Goal: Download file/media

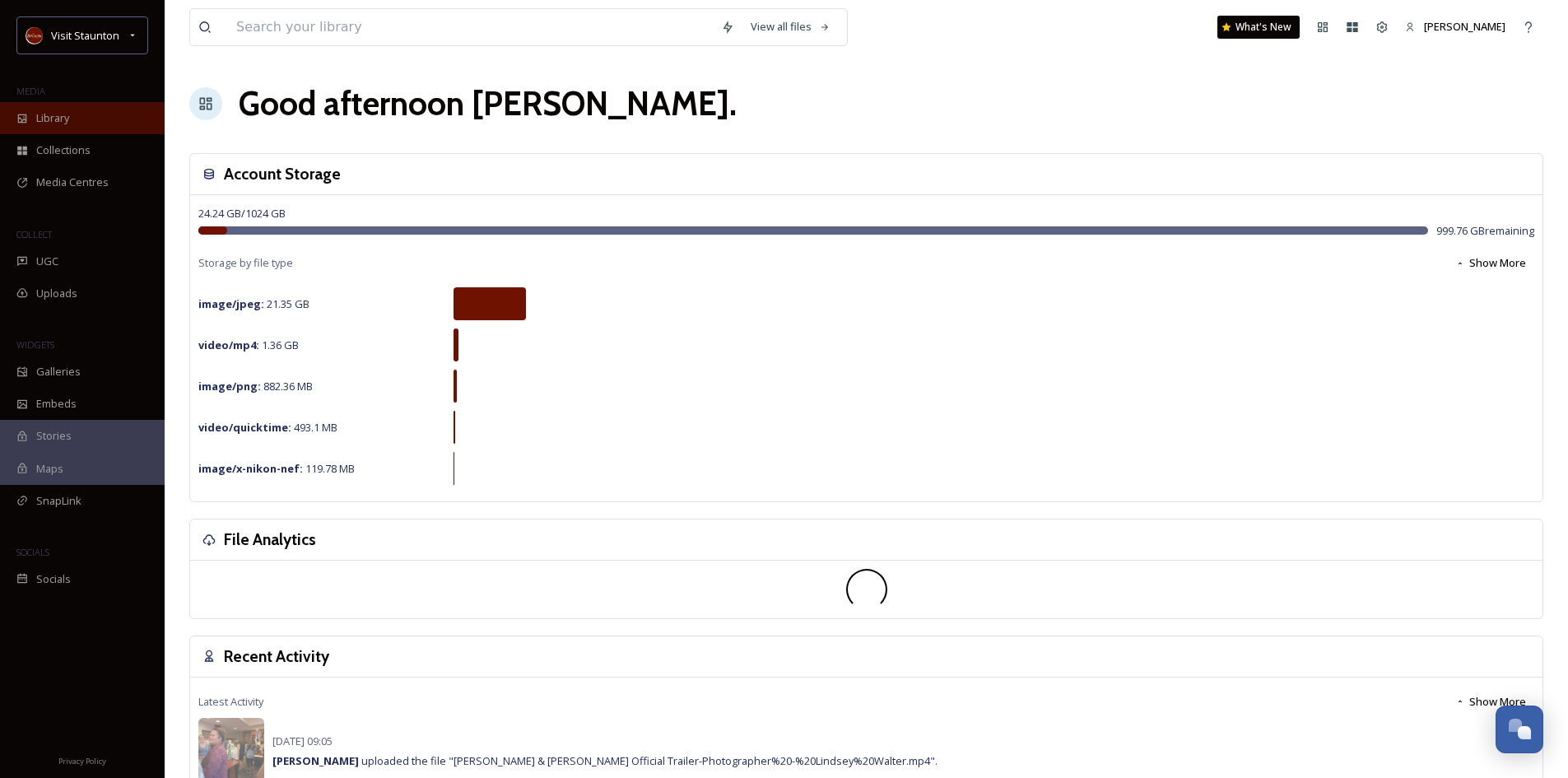
click at [51, 121] on span "Library" at bounding box center [53, 118] width 33 height 16
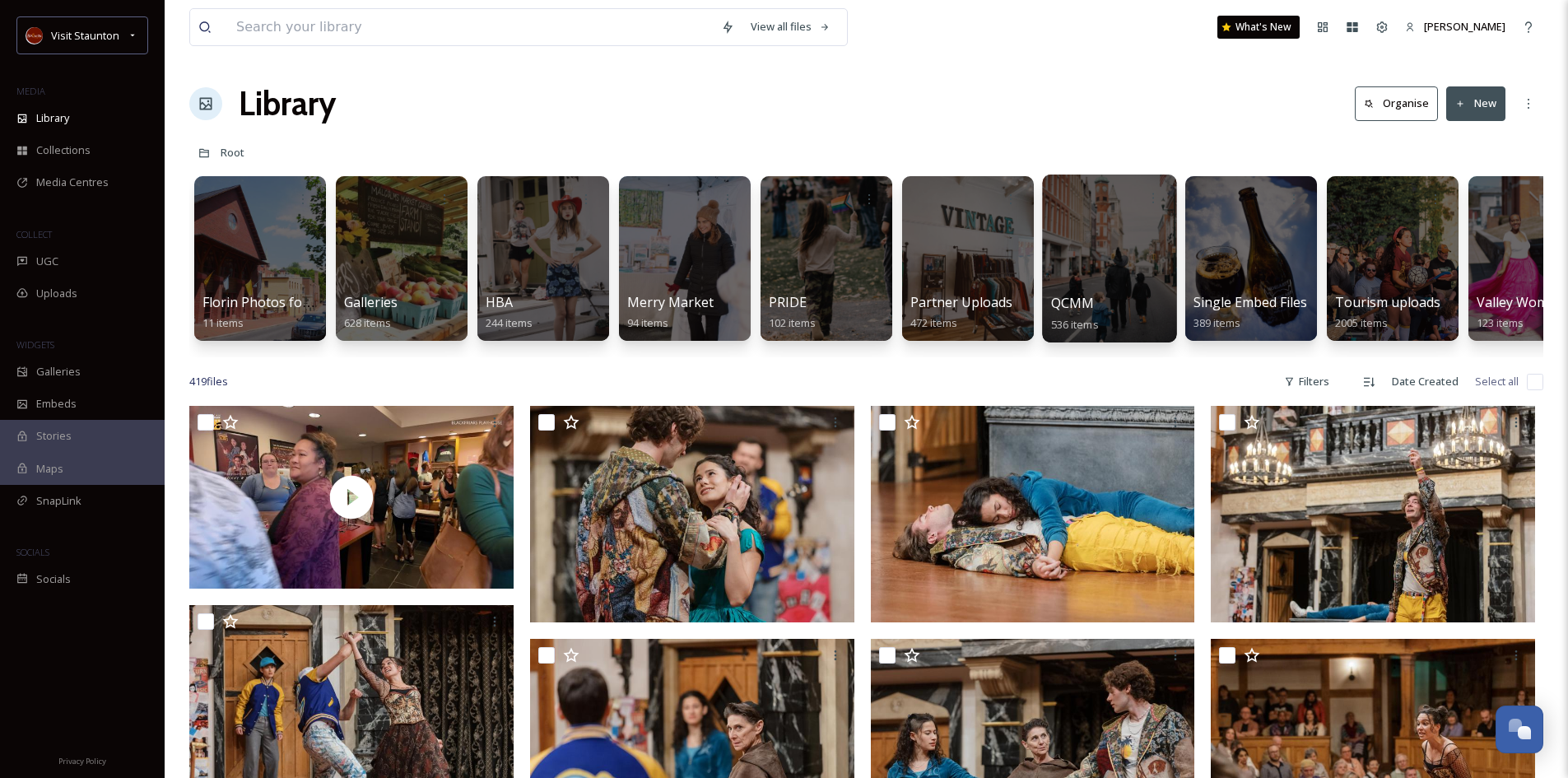
click at [1067, 284] on div at bounding box center [1109, 258] width 134 height 168
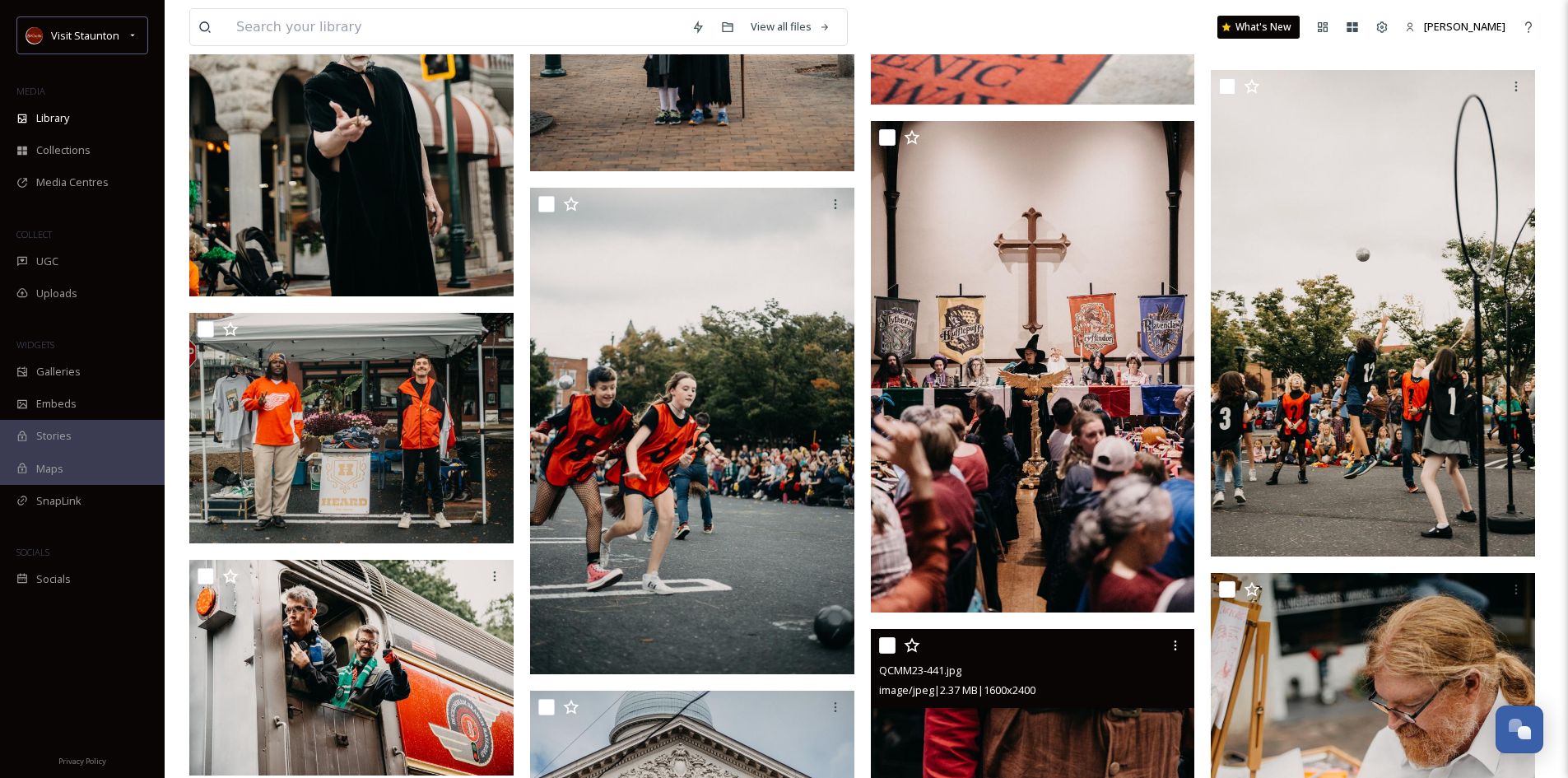
scroll to position [20573, 0]
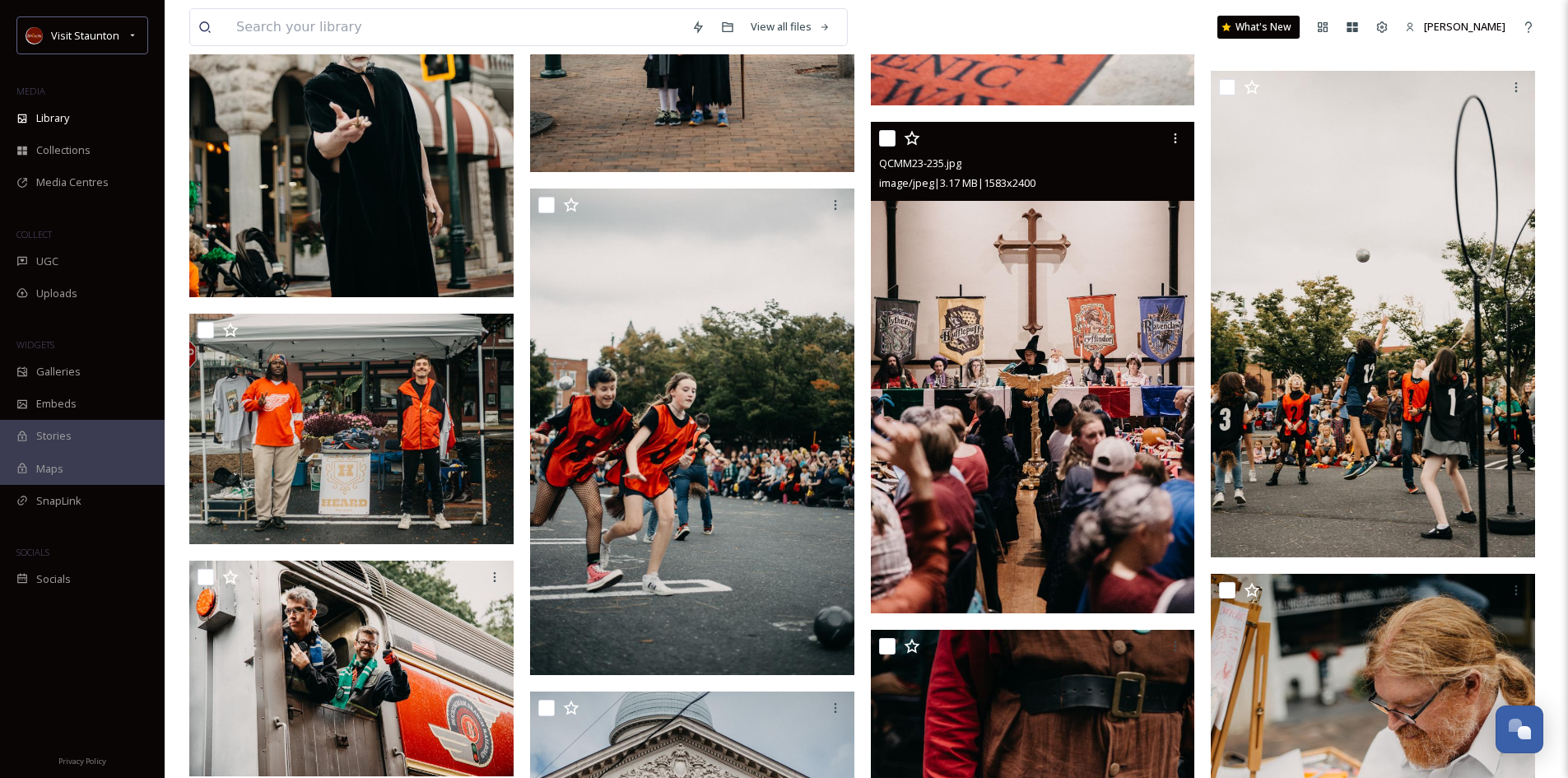
click at [981, 378] on img at bounding box center [1033, 367] width 324 height 492
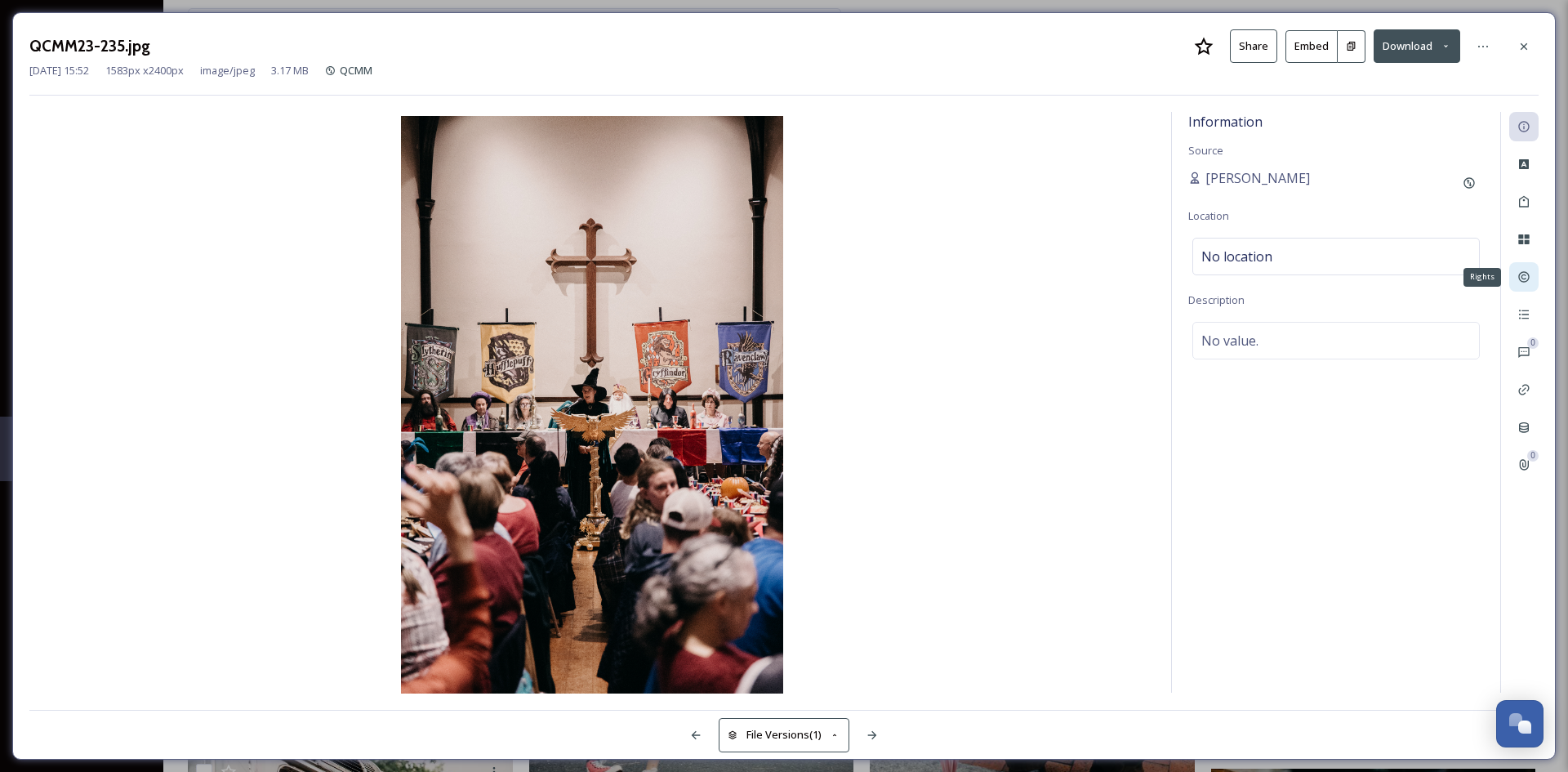
click at [1522, 278] on icon at bounding box center [1524, 276] width 13 height 13
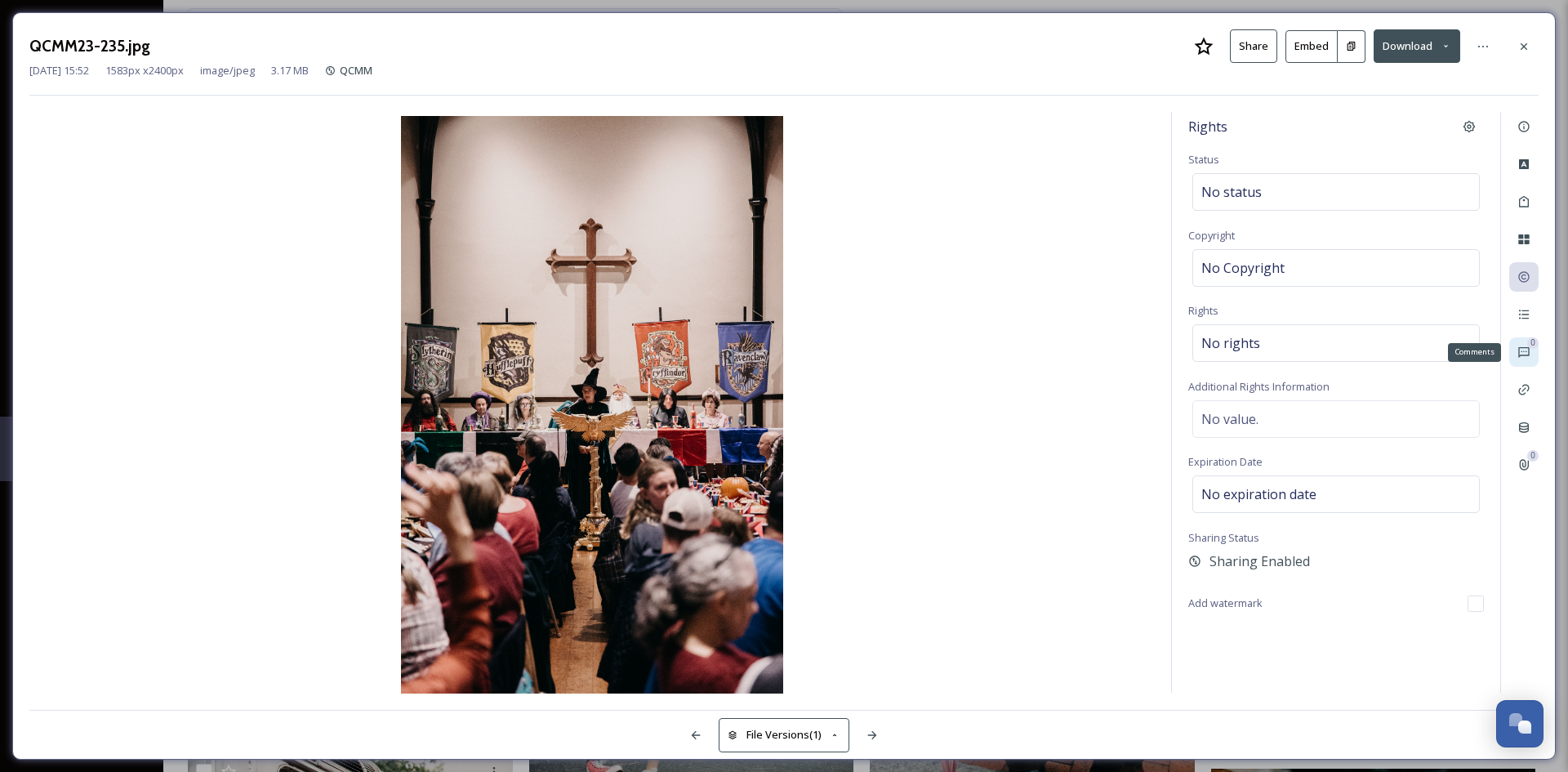
click at [1525, 348] on icon at bounding box center [1524, 352] width 10 height 10
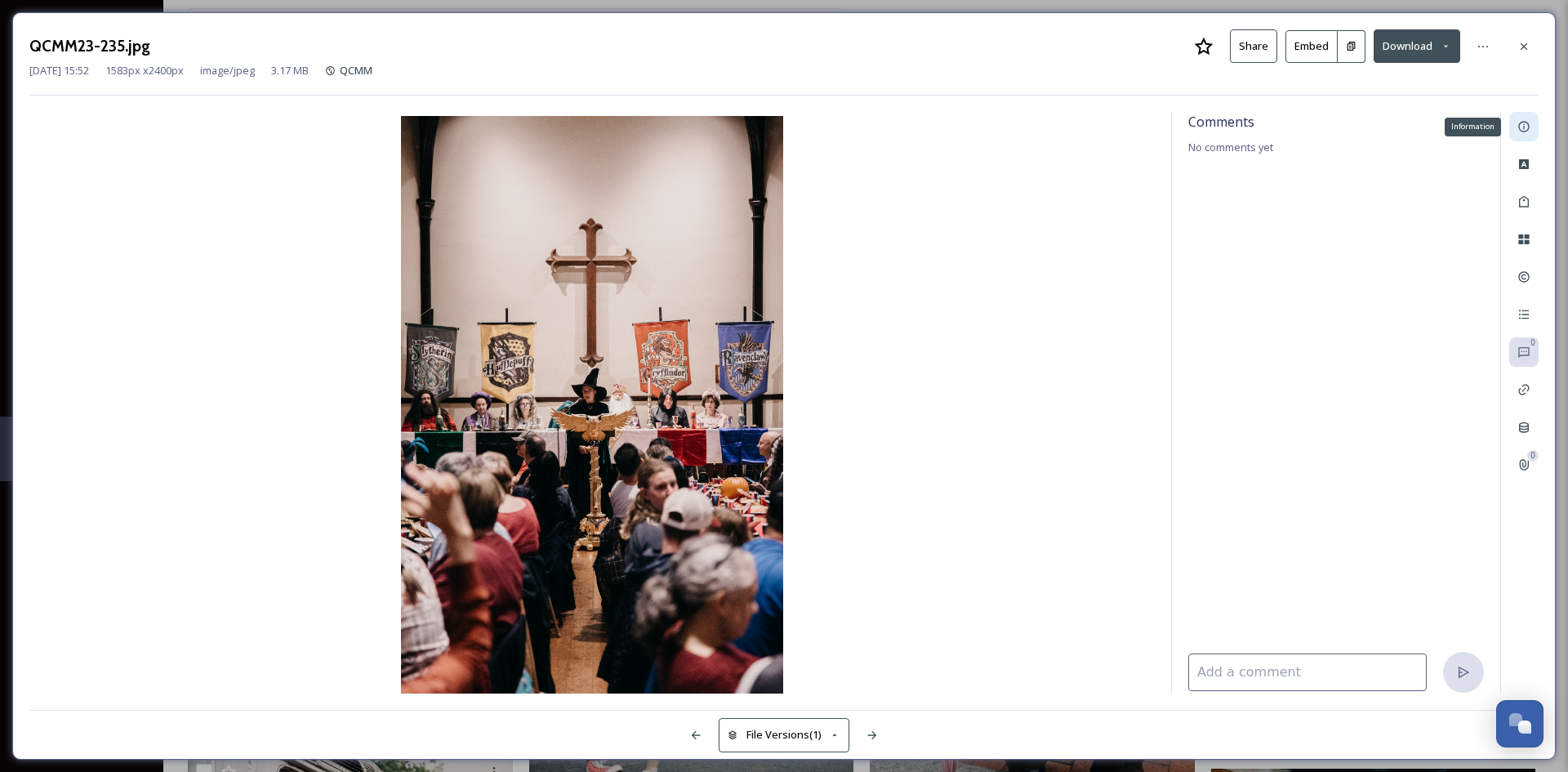
click at [1525, 123] on icon at bounding box center [1524, 126] width 13 height 13
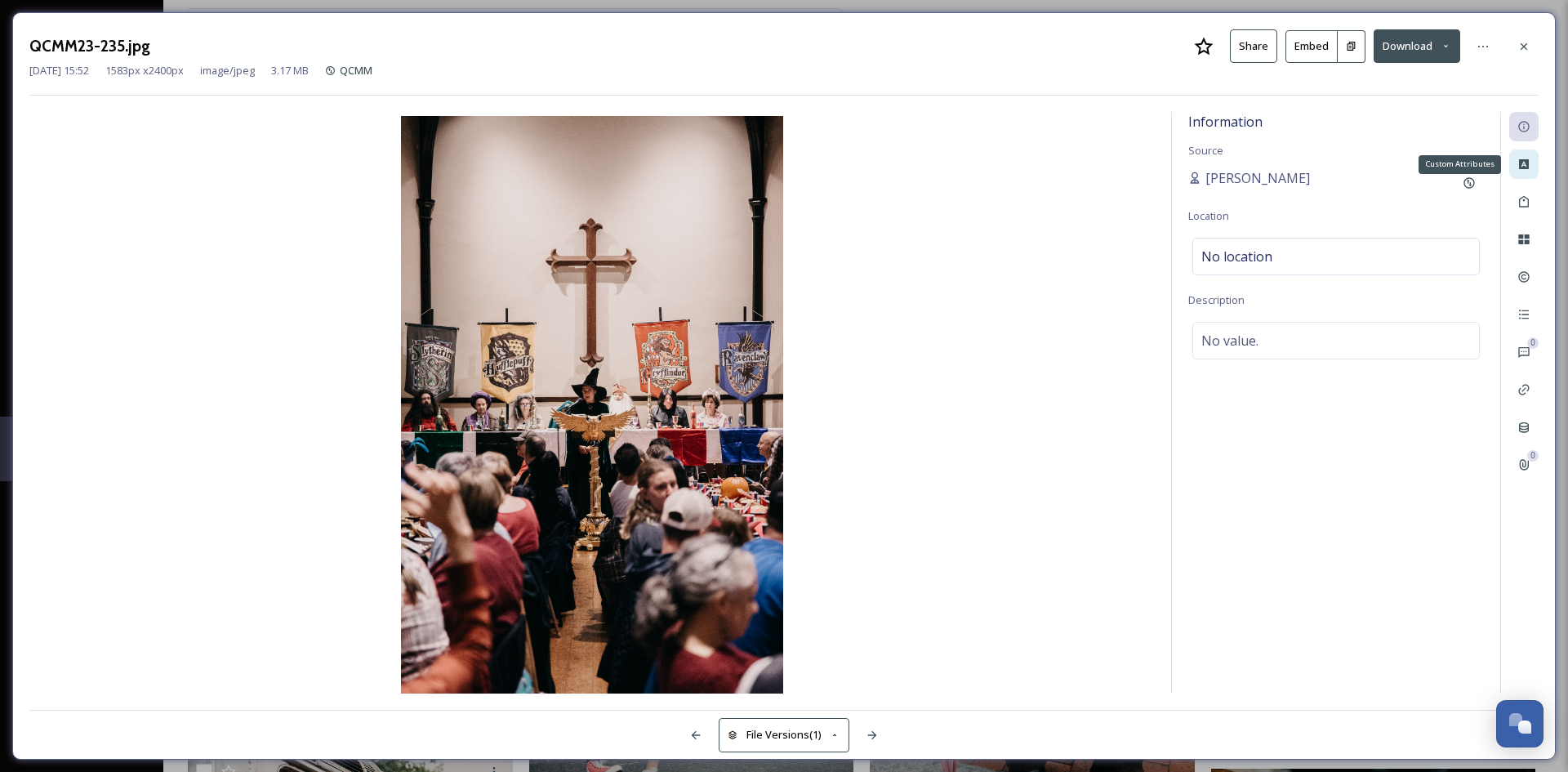
click at [1527, 167] on icon at bounding box center [1524, 163] width 10 height 10
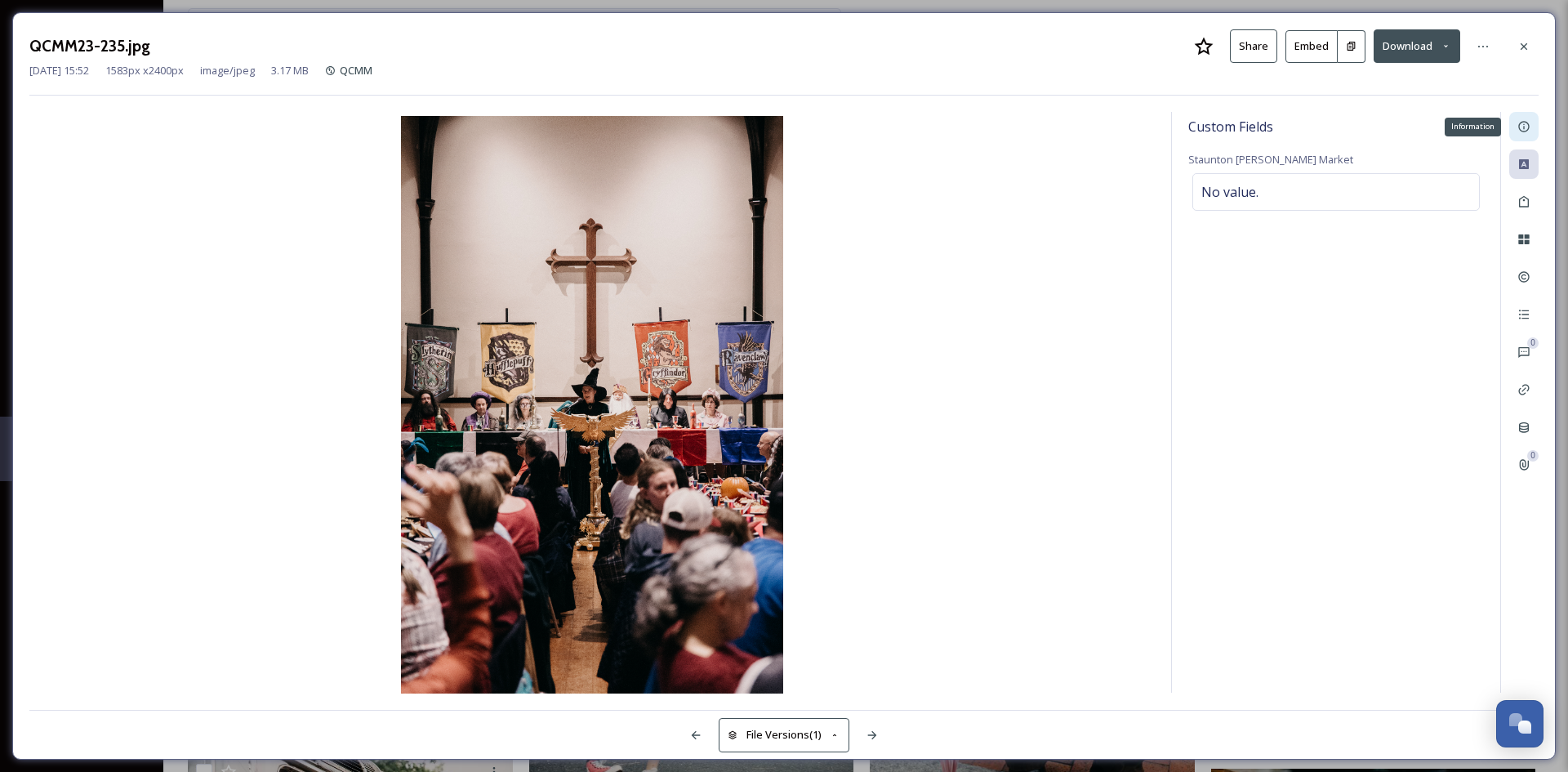
click at [1523, 123] on icon at bounding box center [1524, 127] width 10 height 10
click at [1401, 51] on button "Download" at bounding box center [1418, 46] width 87 height 34
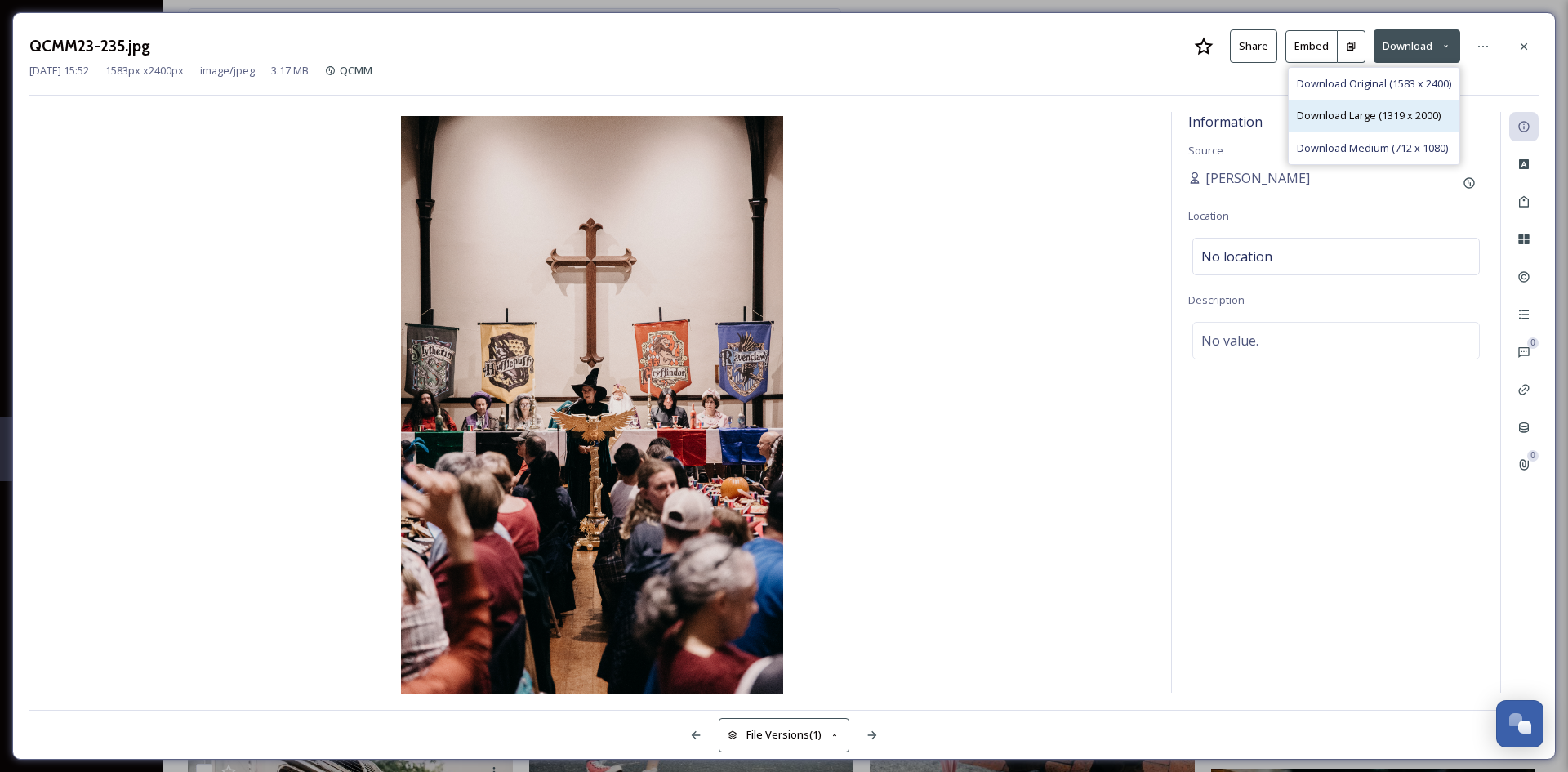
click at [1311, 119] on span "Download Large (1319 x 2000)" at bounding box center [1368, 116] width 143 height 16
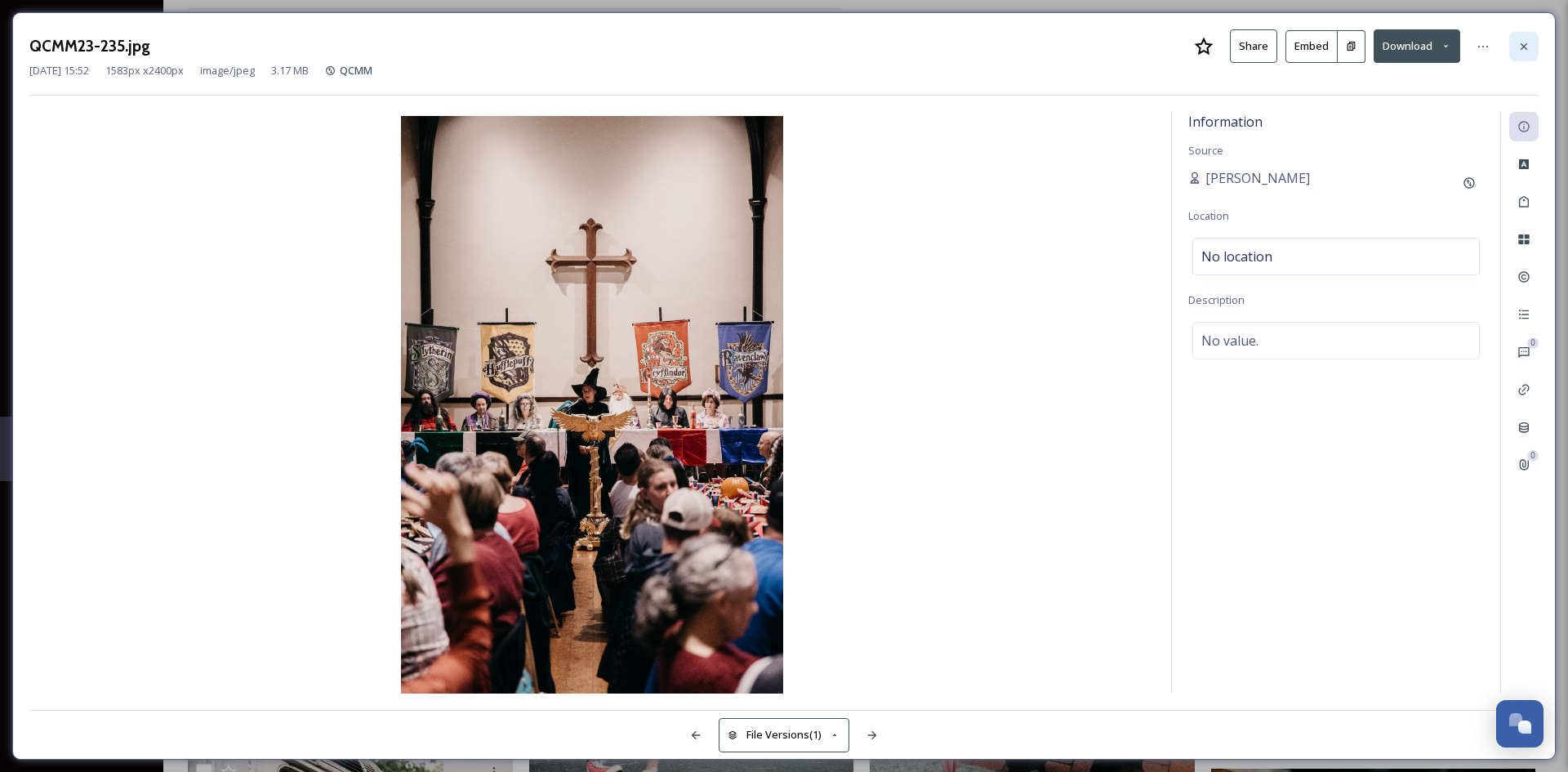
click at [1525, 44] on icon at bounding box center [1524, 46] width 13 height 13
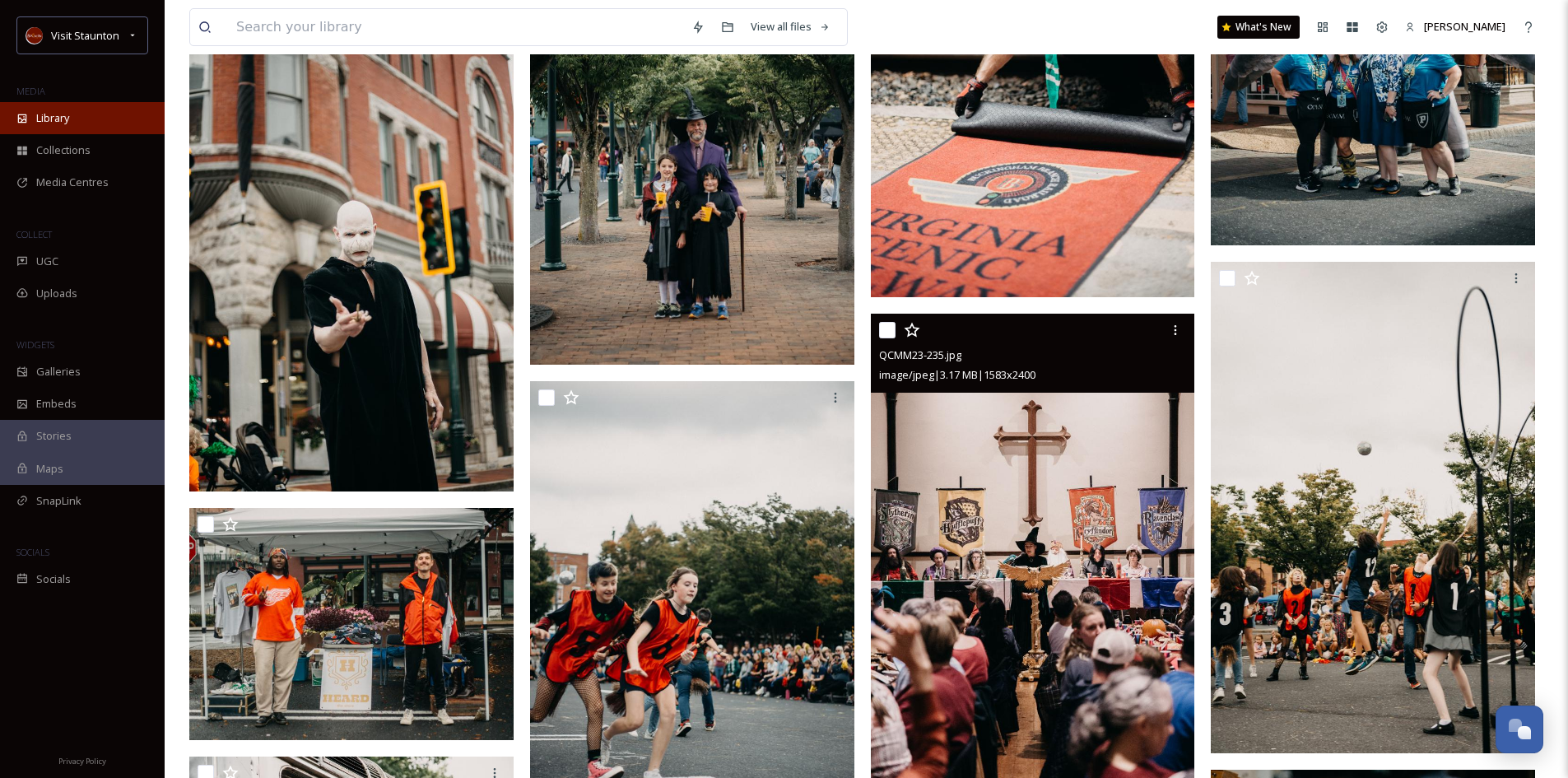
click at [51, 119] on span "Library" at bounding box center [53, 118] width 33 height 16
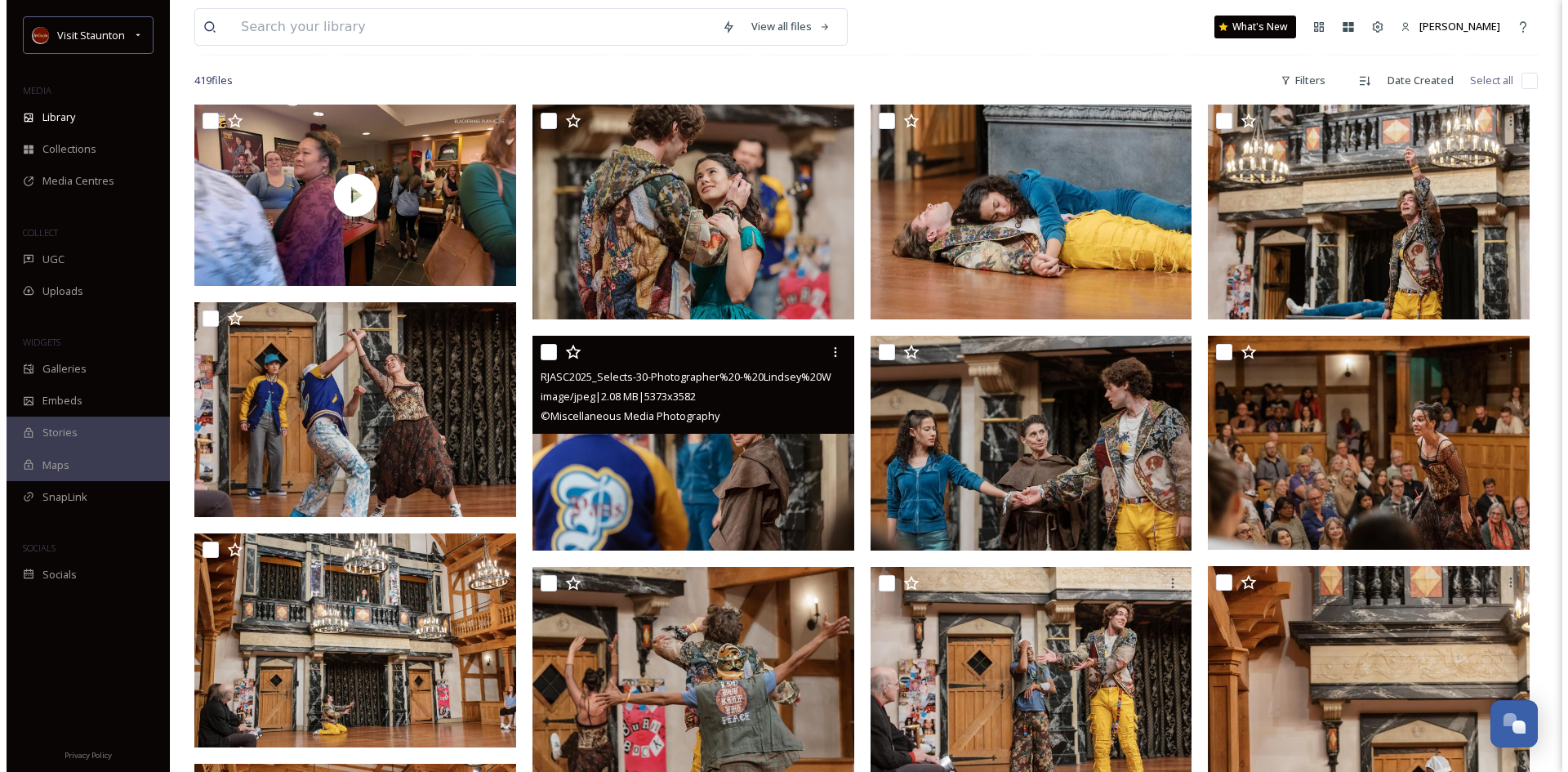
scroll to position [327, 0]
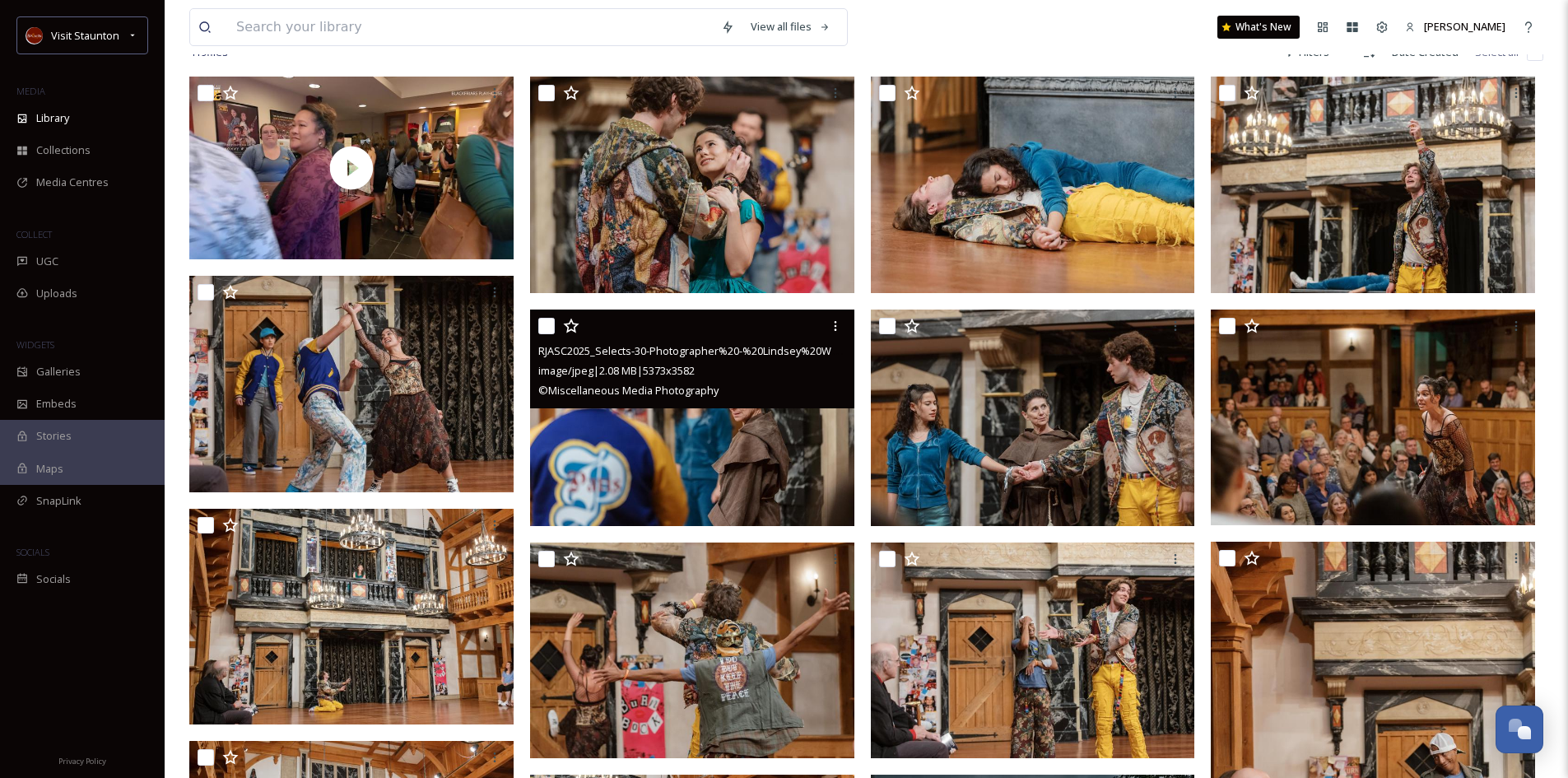
click at [656, 472] on img at bounding box center [692, 417] width 324 height 216
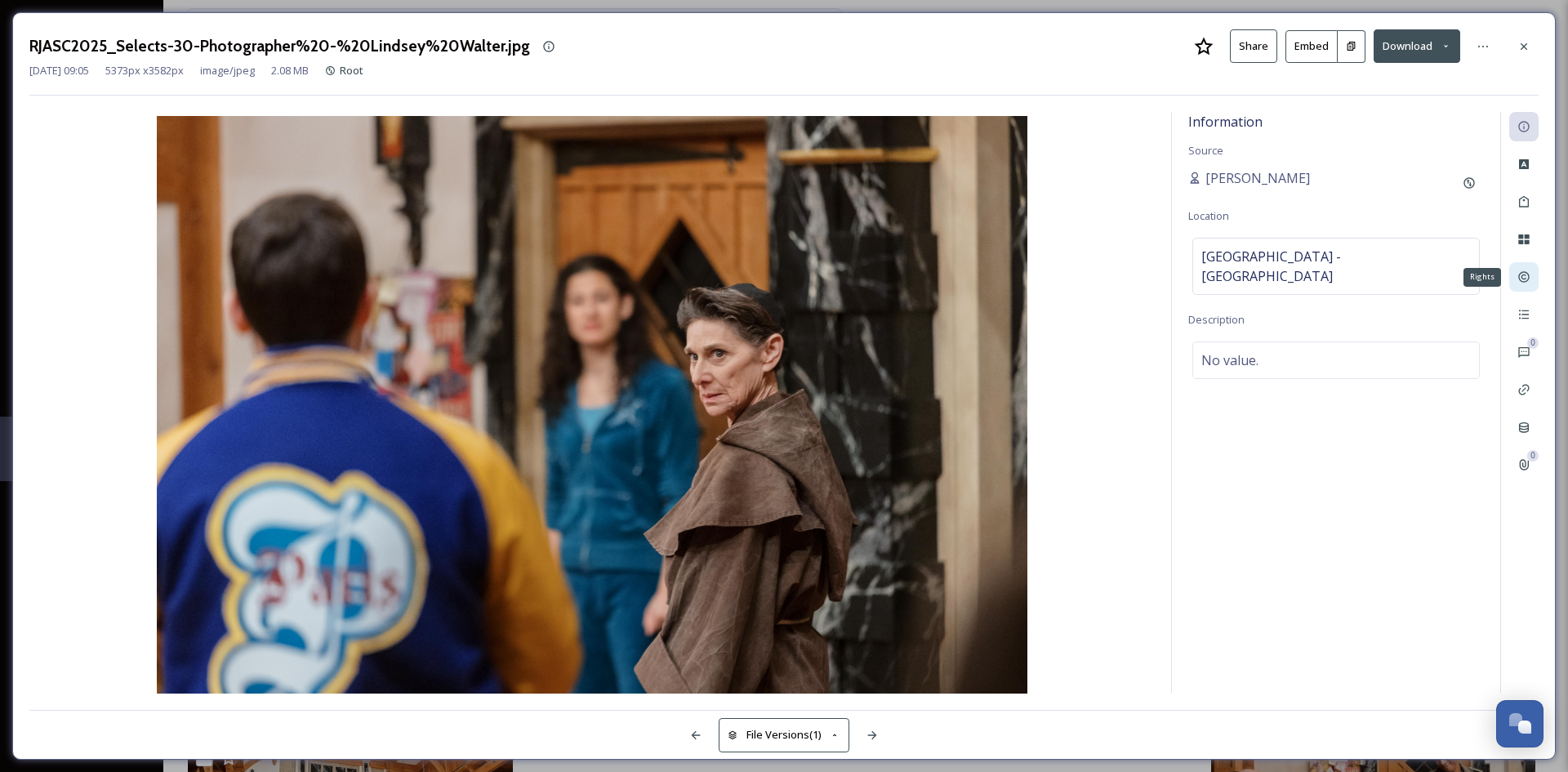
click at [1518, 278] on icon at bounding box center [1524, 276] width 13 height 13
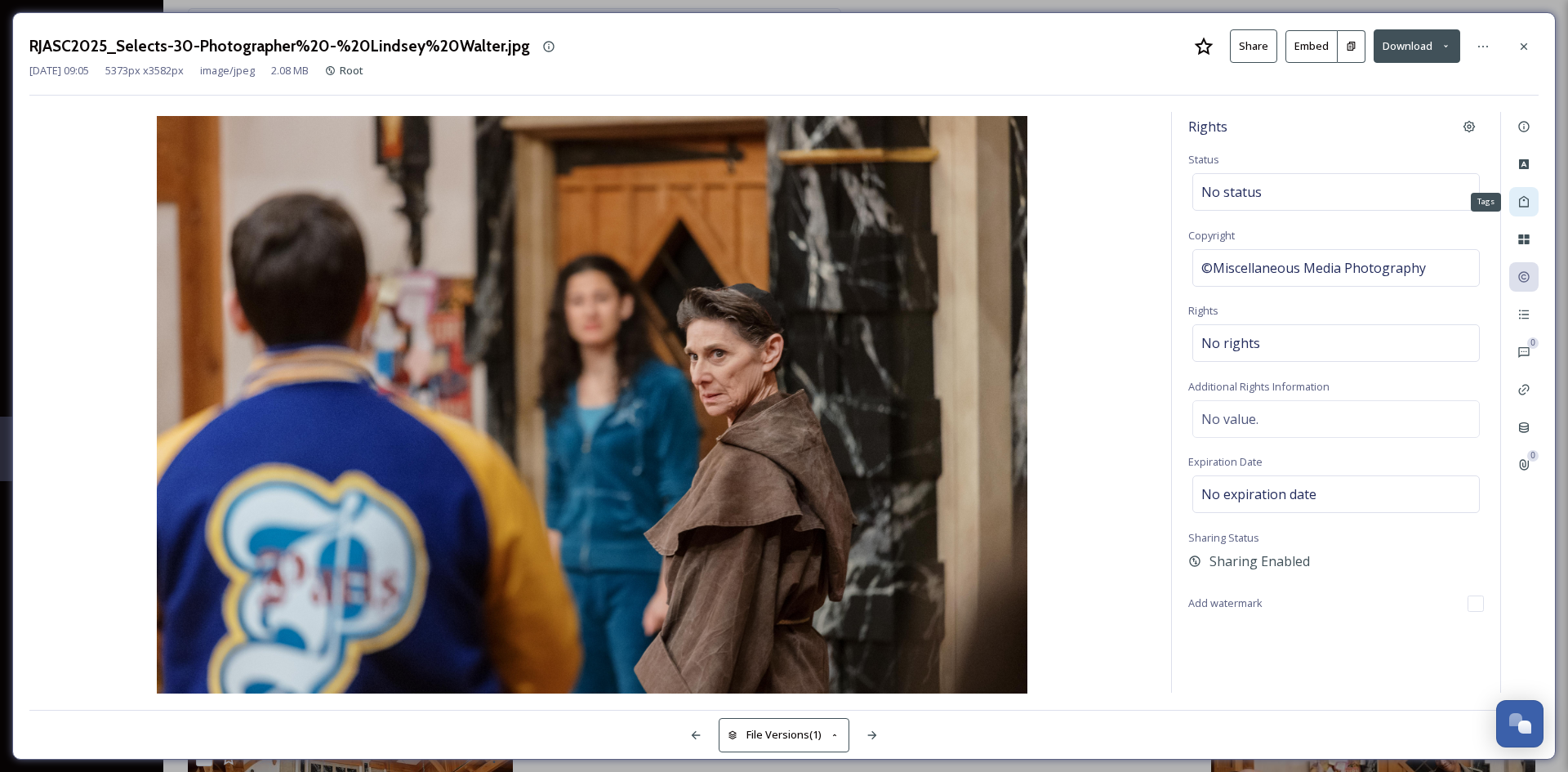
click at [1523, 193] on div "Tags" at bounding box center [1525, 202] width 30 height 30
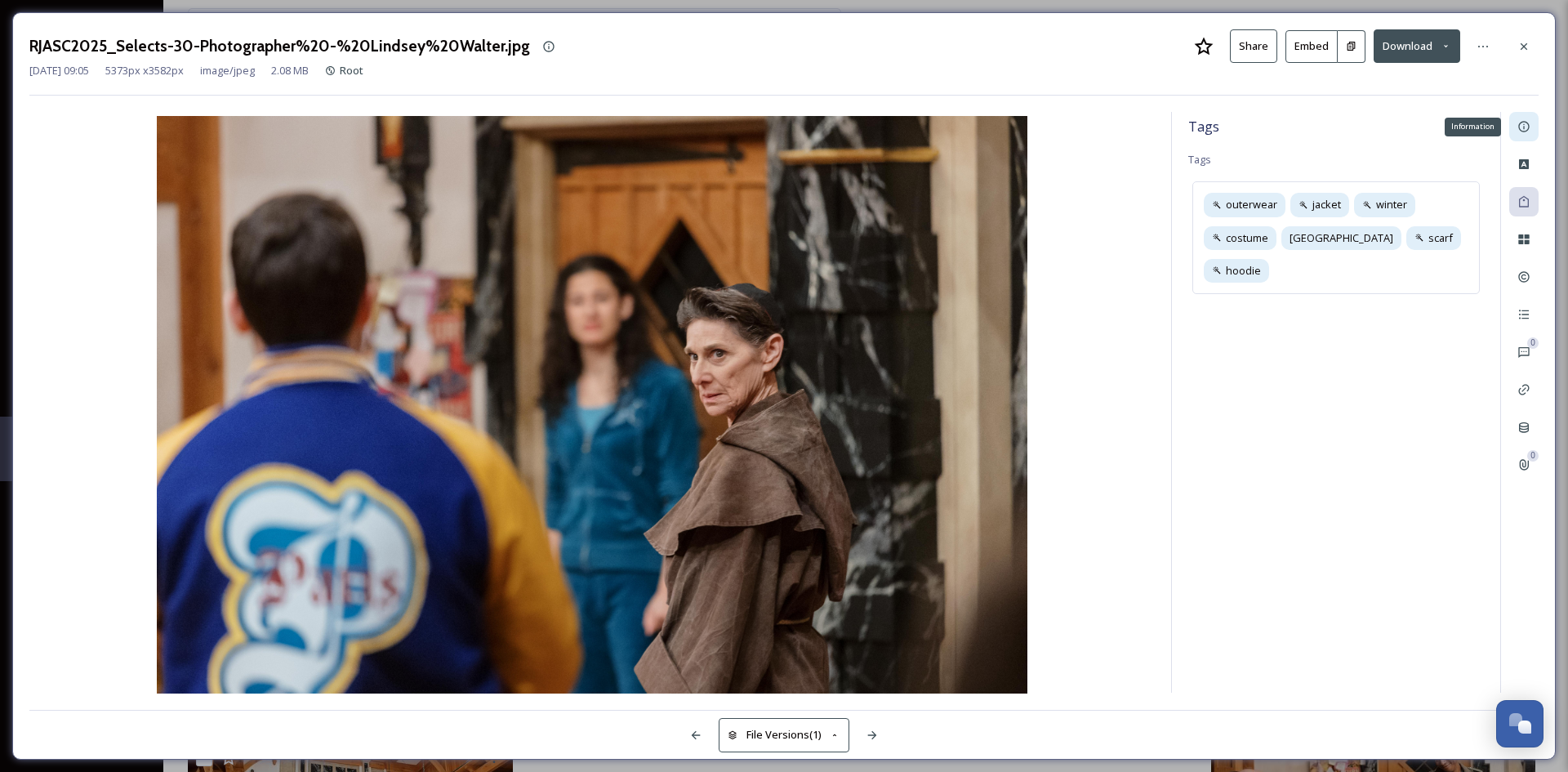
click at [1523, 117] on div "Information" at bounding box center [1525, 127] width 30 height 30
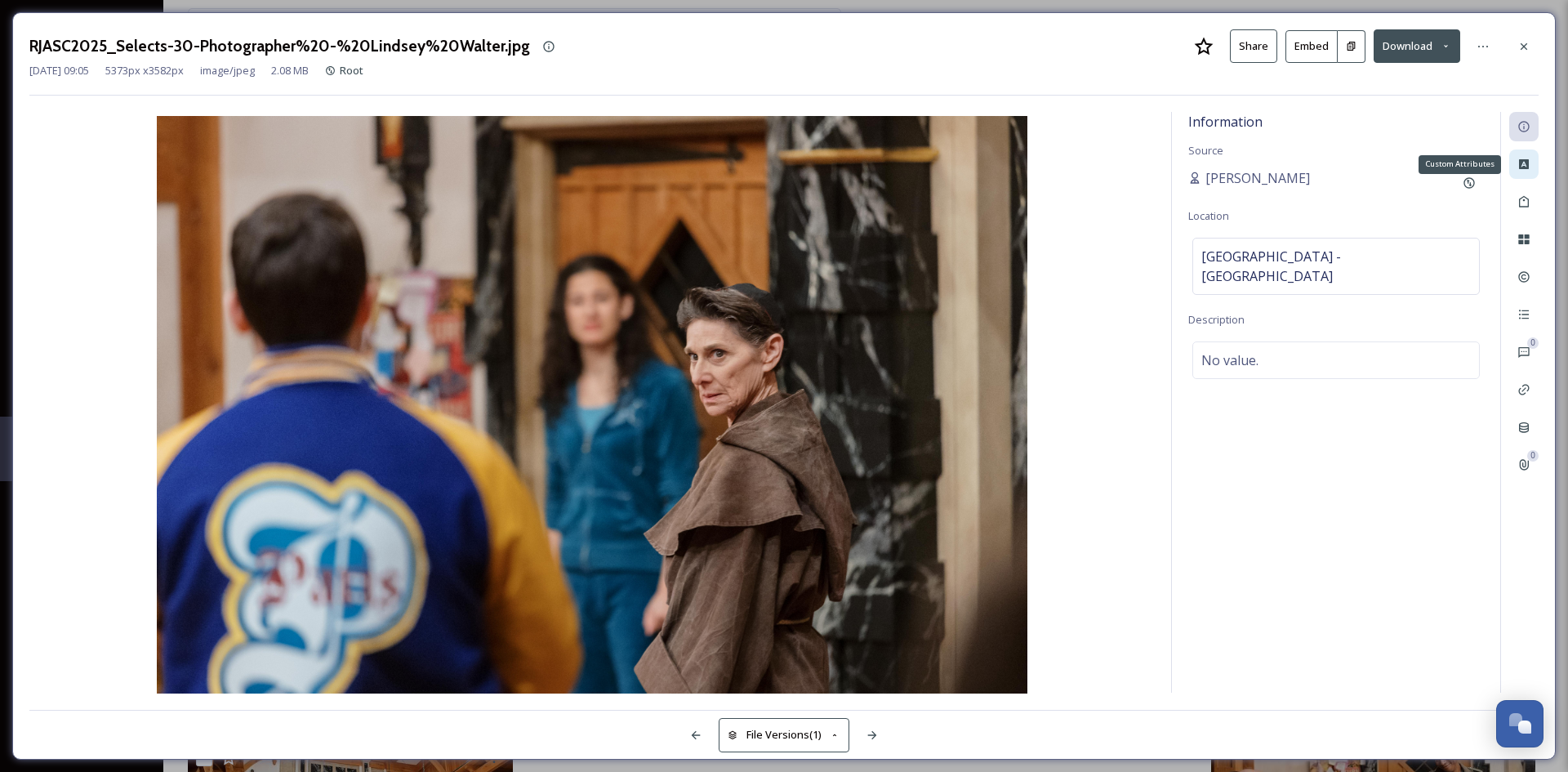
click at [1519, 167] on icon at bounding box center [1524, 163] width 10 height 10
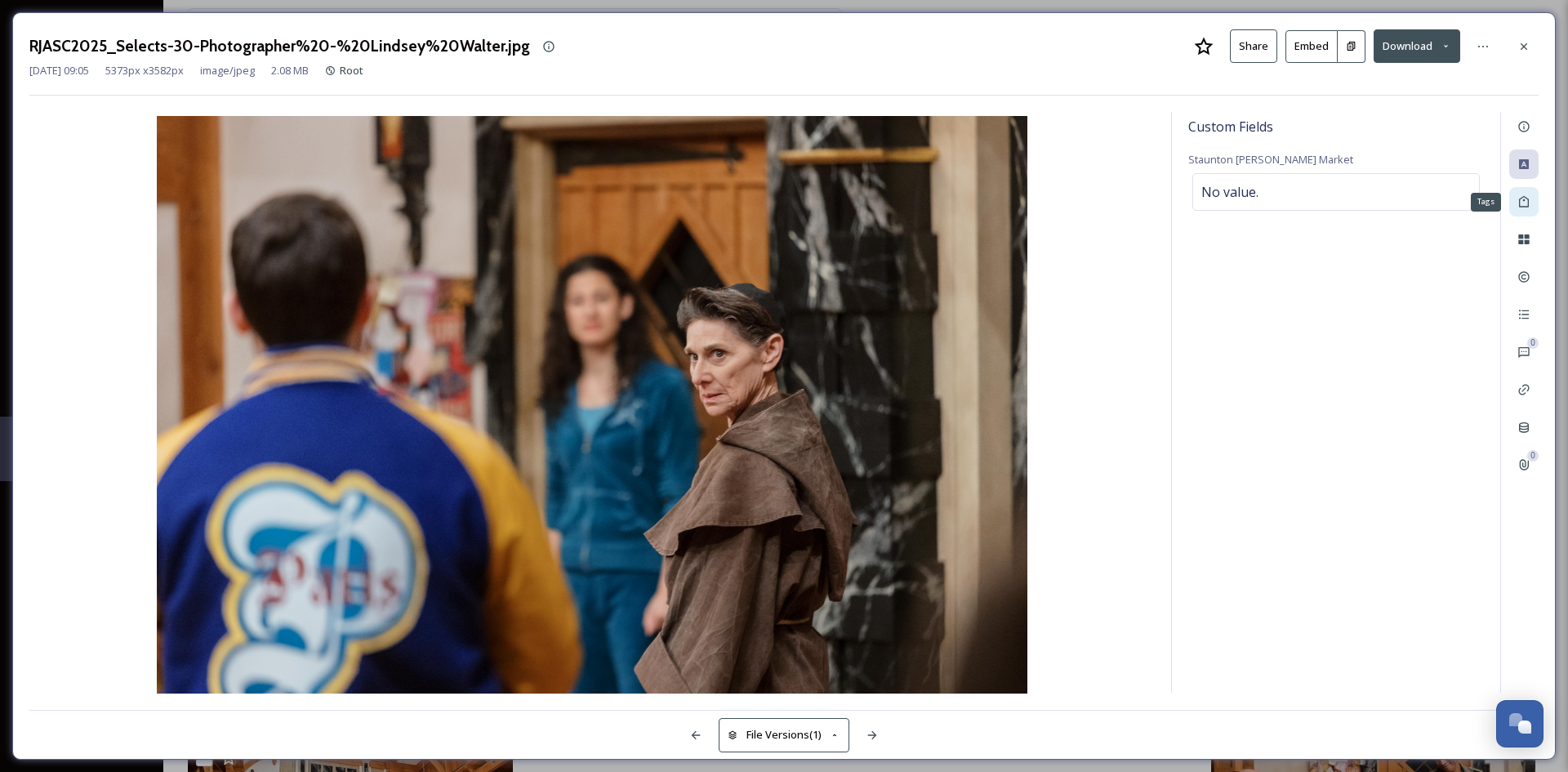
click at [1525, 200] on icon at bounding box center [1524, 202] width 10 height 11
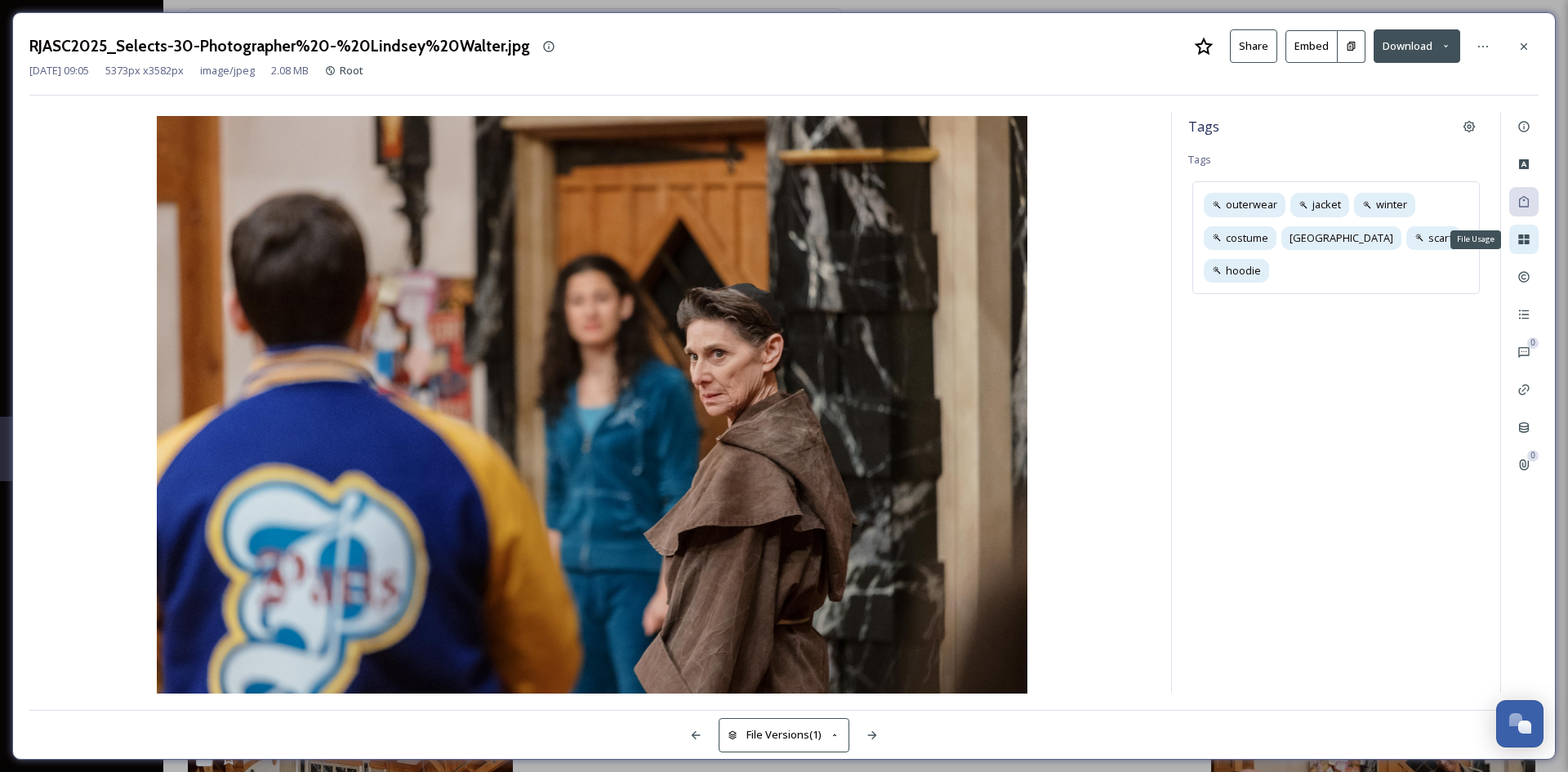
click at [1525, 242] on icon at bounding box center [1524, 239] width 13 height 13
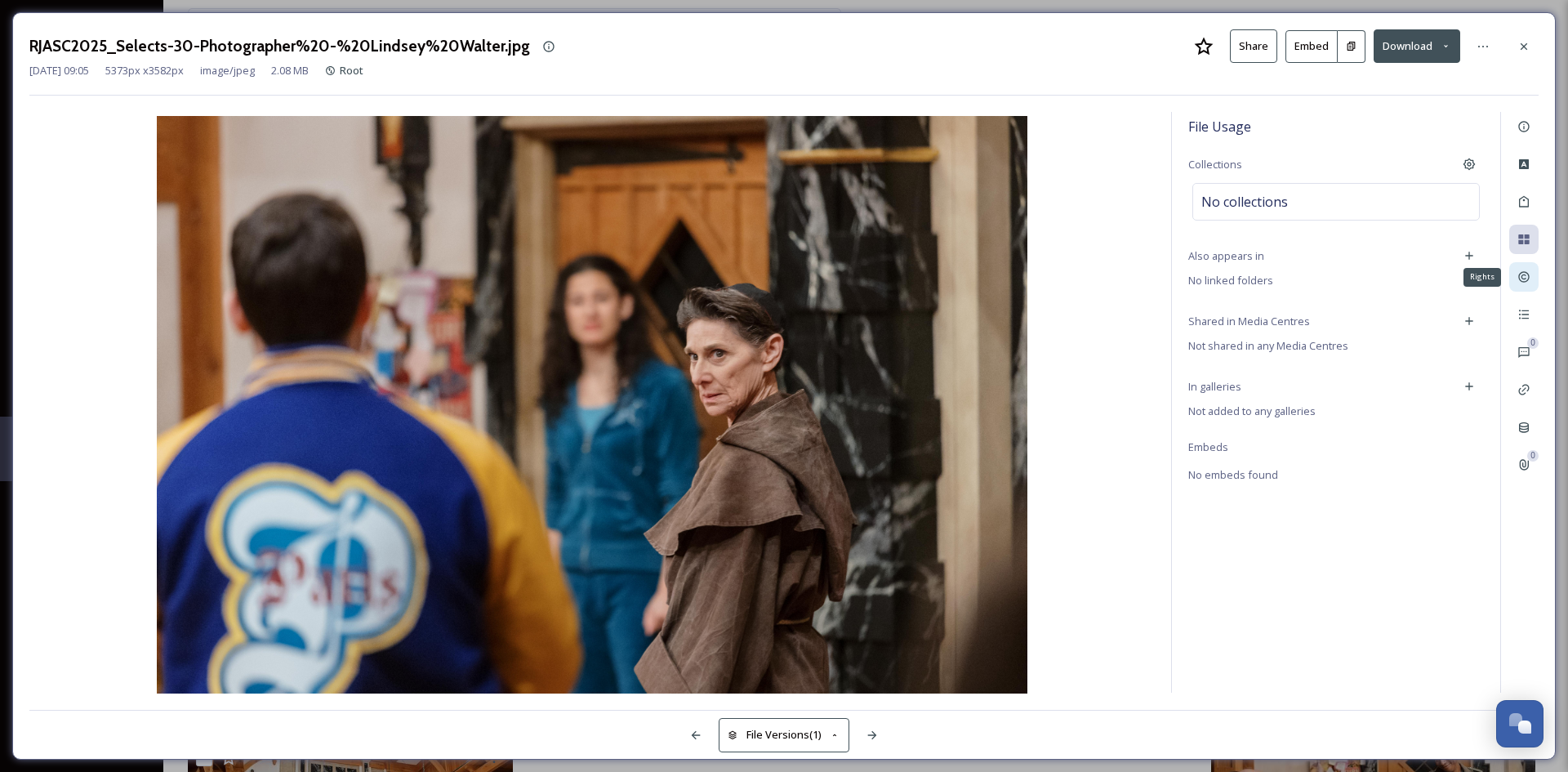
click at [1525, 277] on icon at bounding box center [1524, 276] width 13 height 13
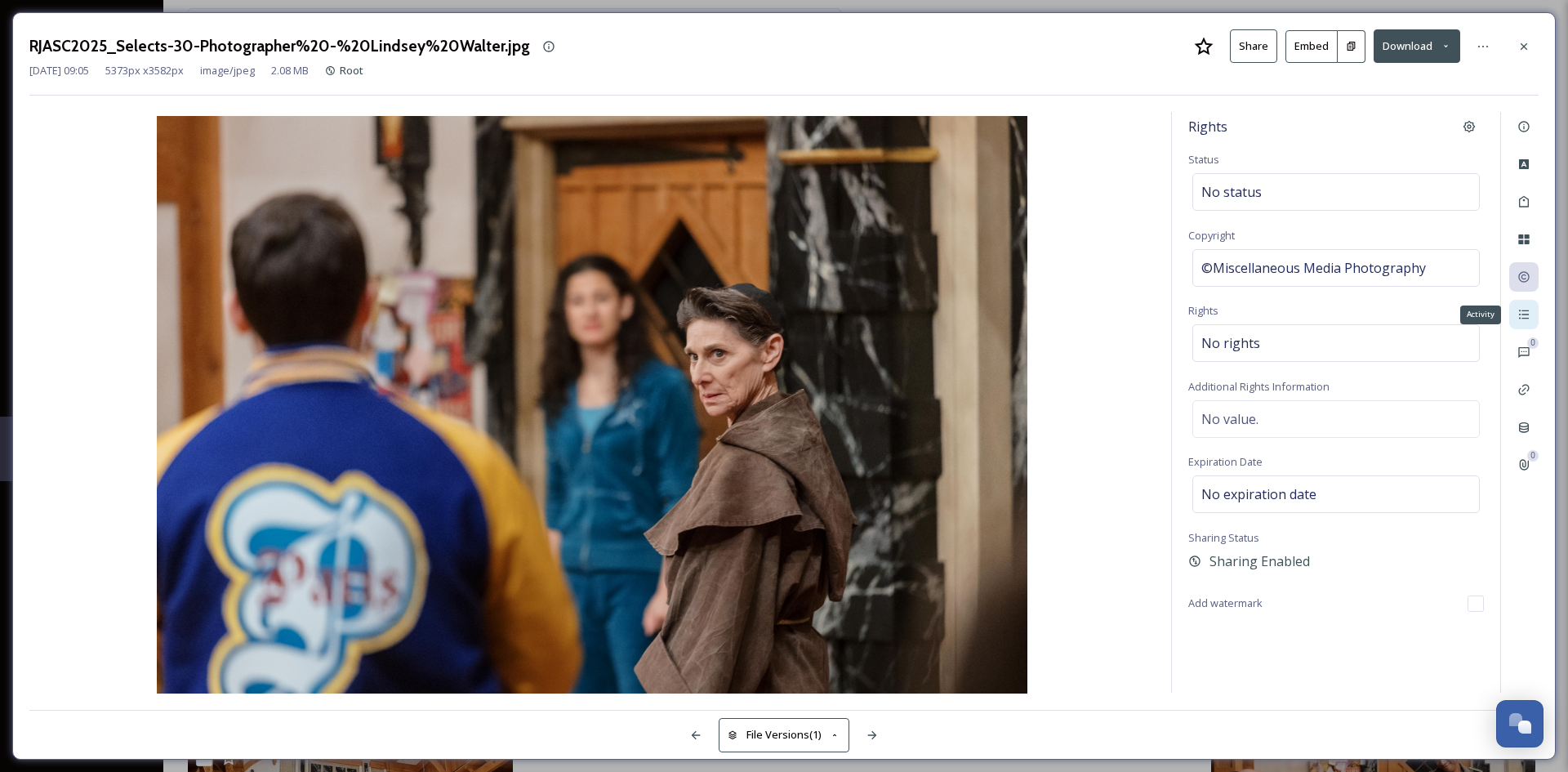
click at [1515, 318] on div "Activity" at bounding box center [1525, 315] width 30 height 30
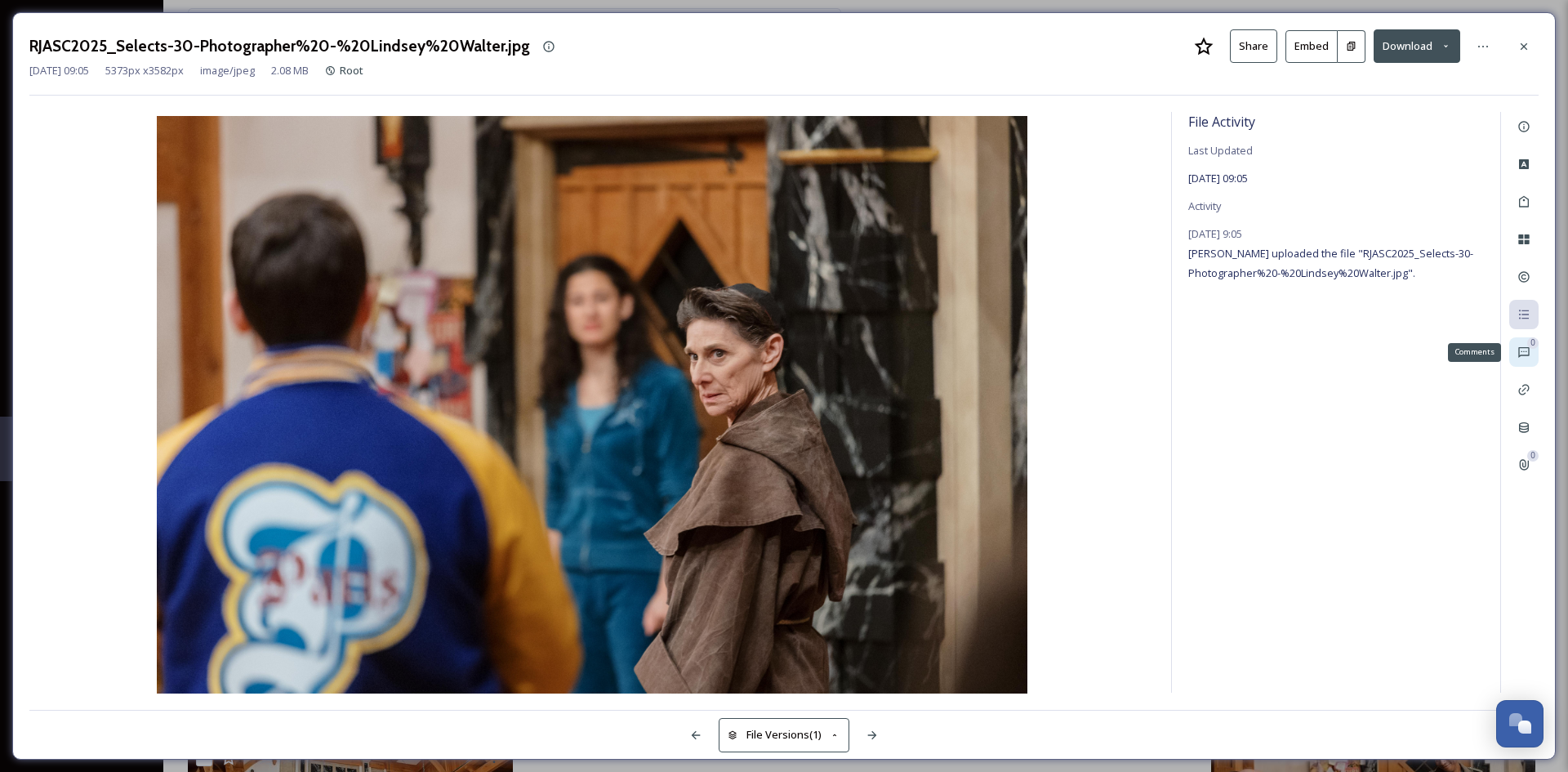
click at [1524, 350] on icon at bounding box center [1524, 352] width 13 height 13
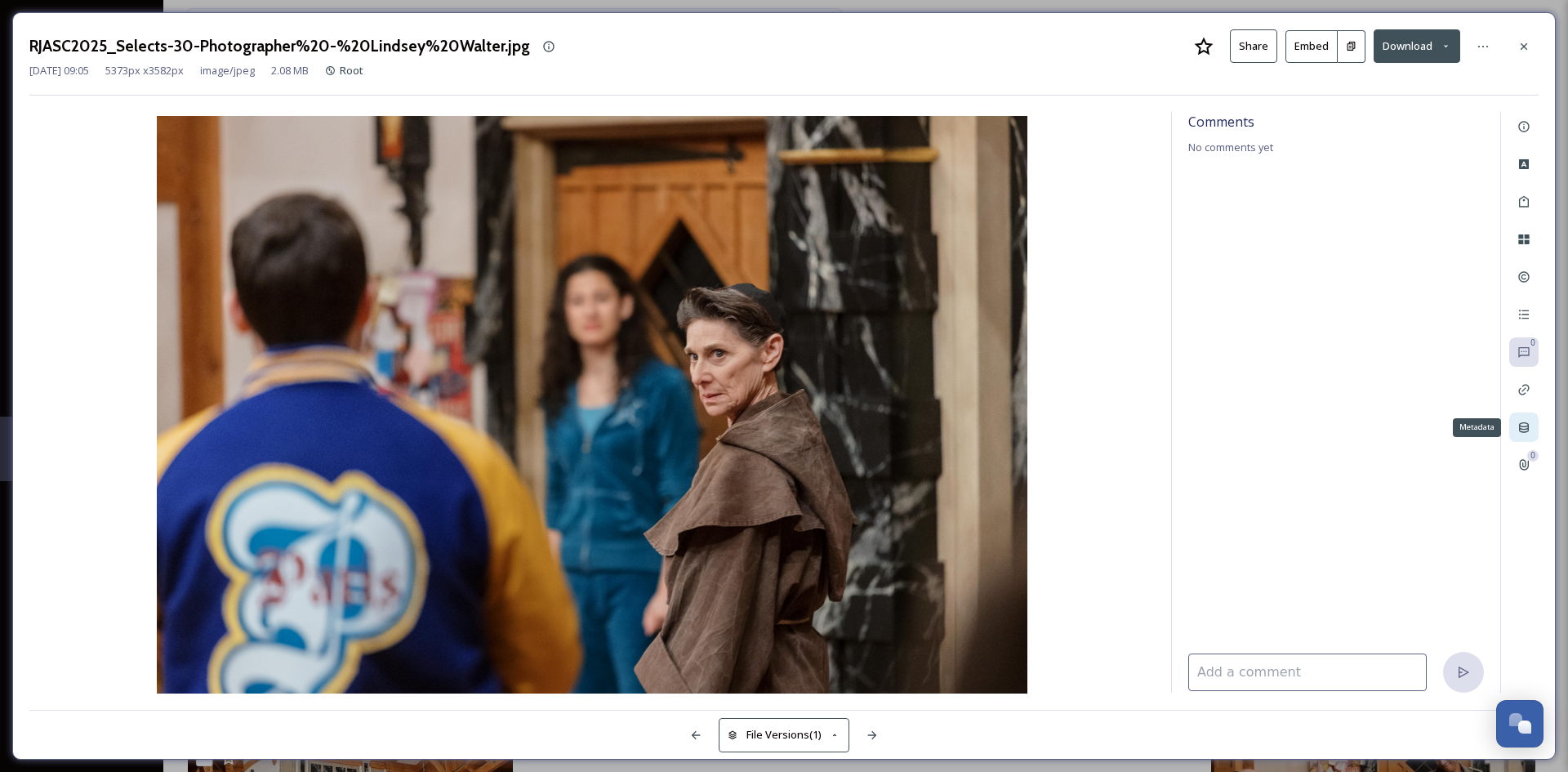
click at [1524, 428] on icon at bounding box center [1524, 427] width 13 height 13
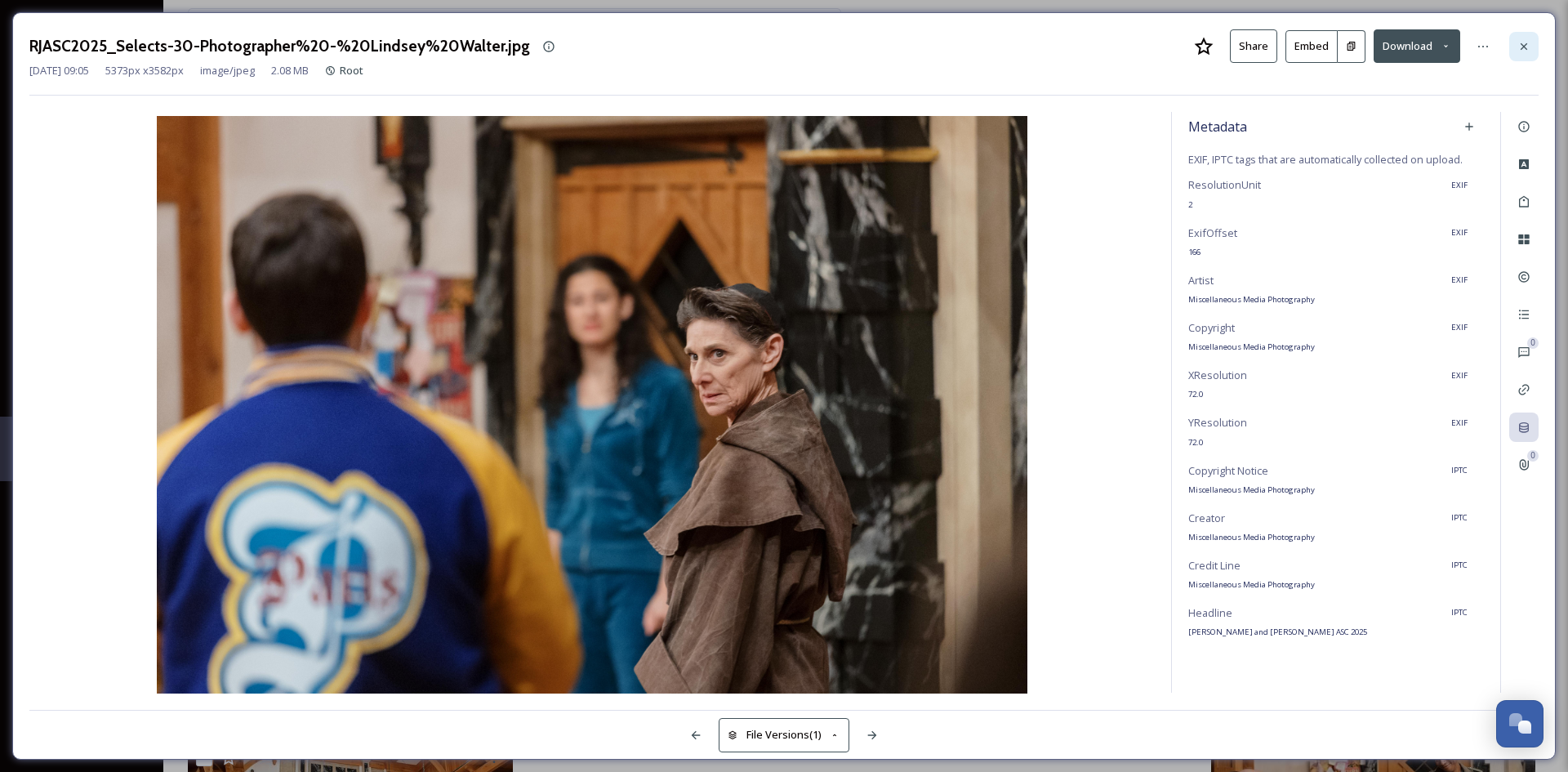
click at [1522, 44] on icon at bounding box center [1525, 46] width 7 height 7
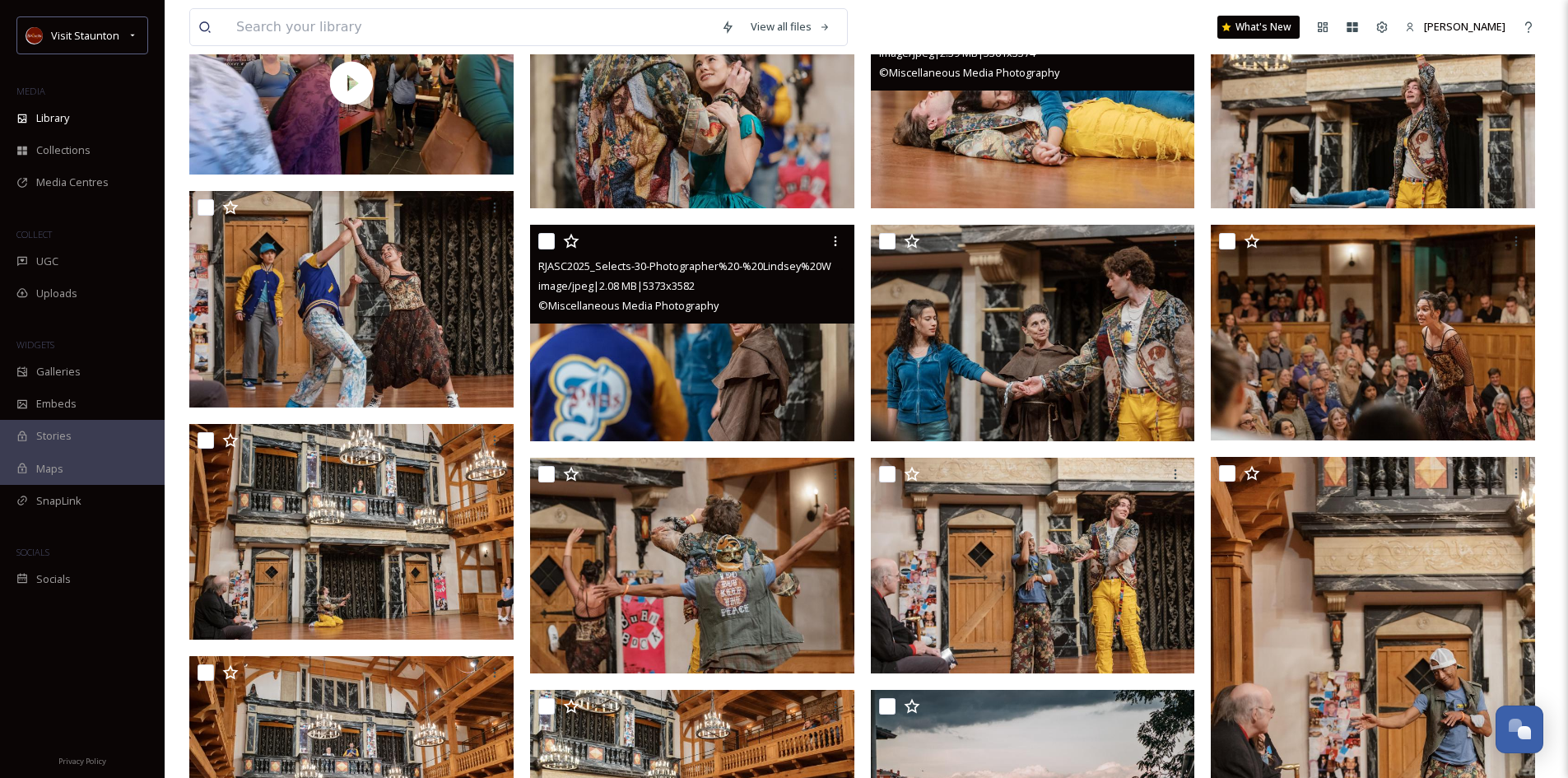
scroll to position [412, 0]
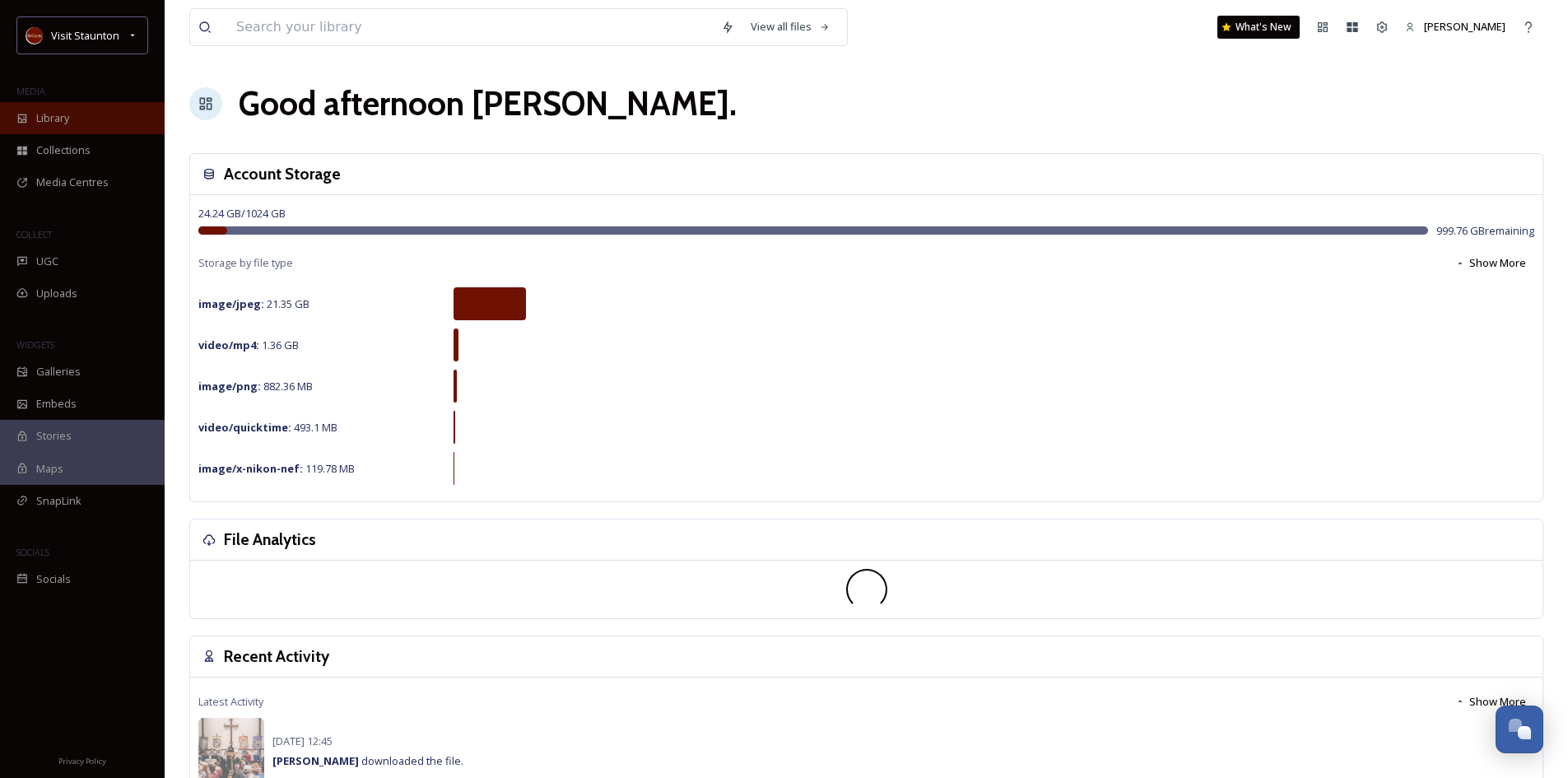
click at [48, 117] on span "Library" at bounding box center [53, 118] width 33 height 16
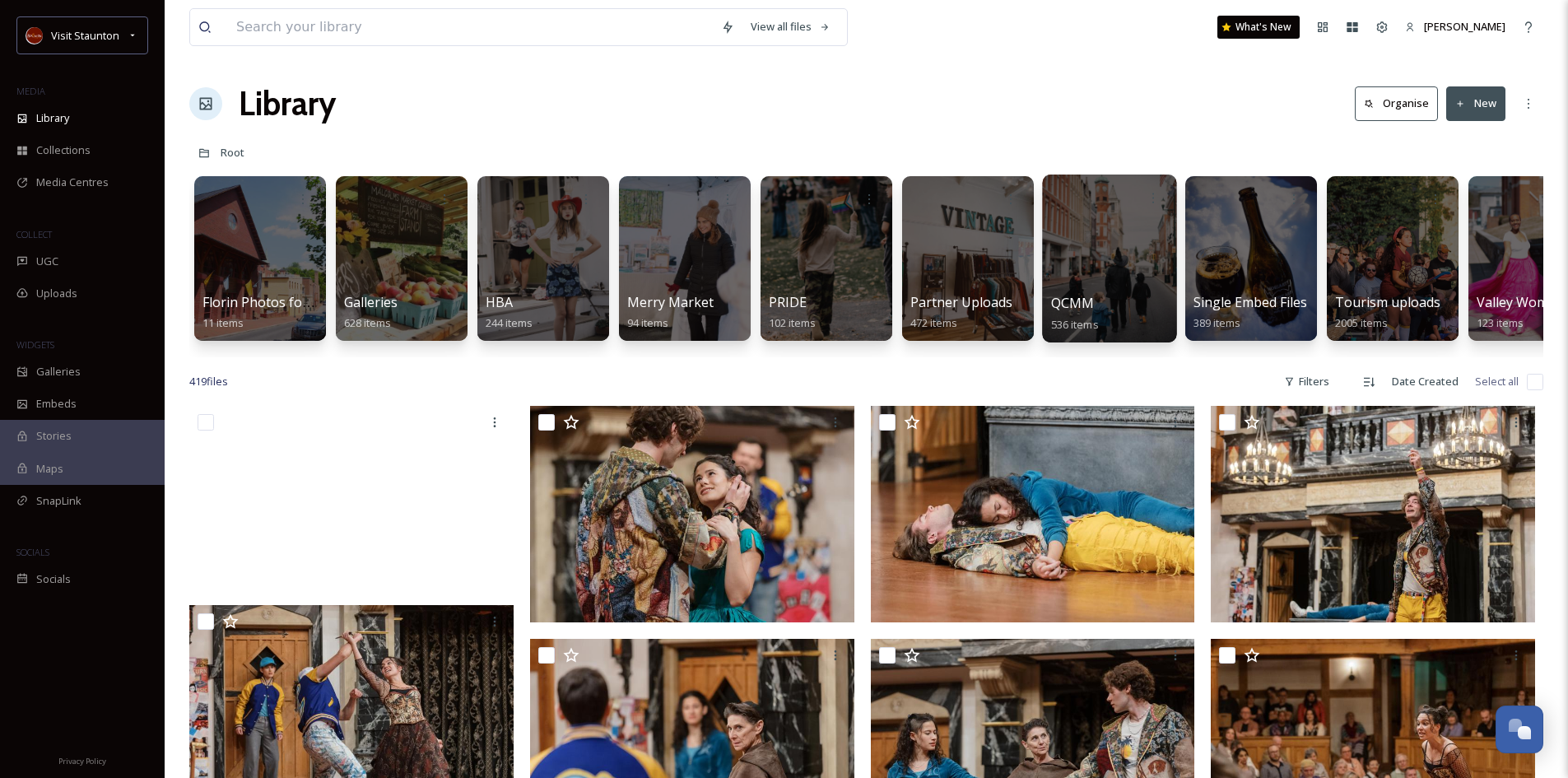
click at [1119, 275] on div at bounding box center [1109, 258] width 134 height 168
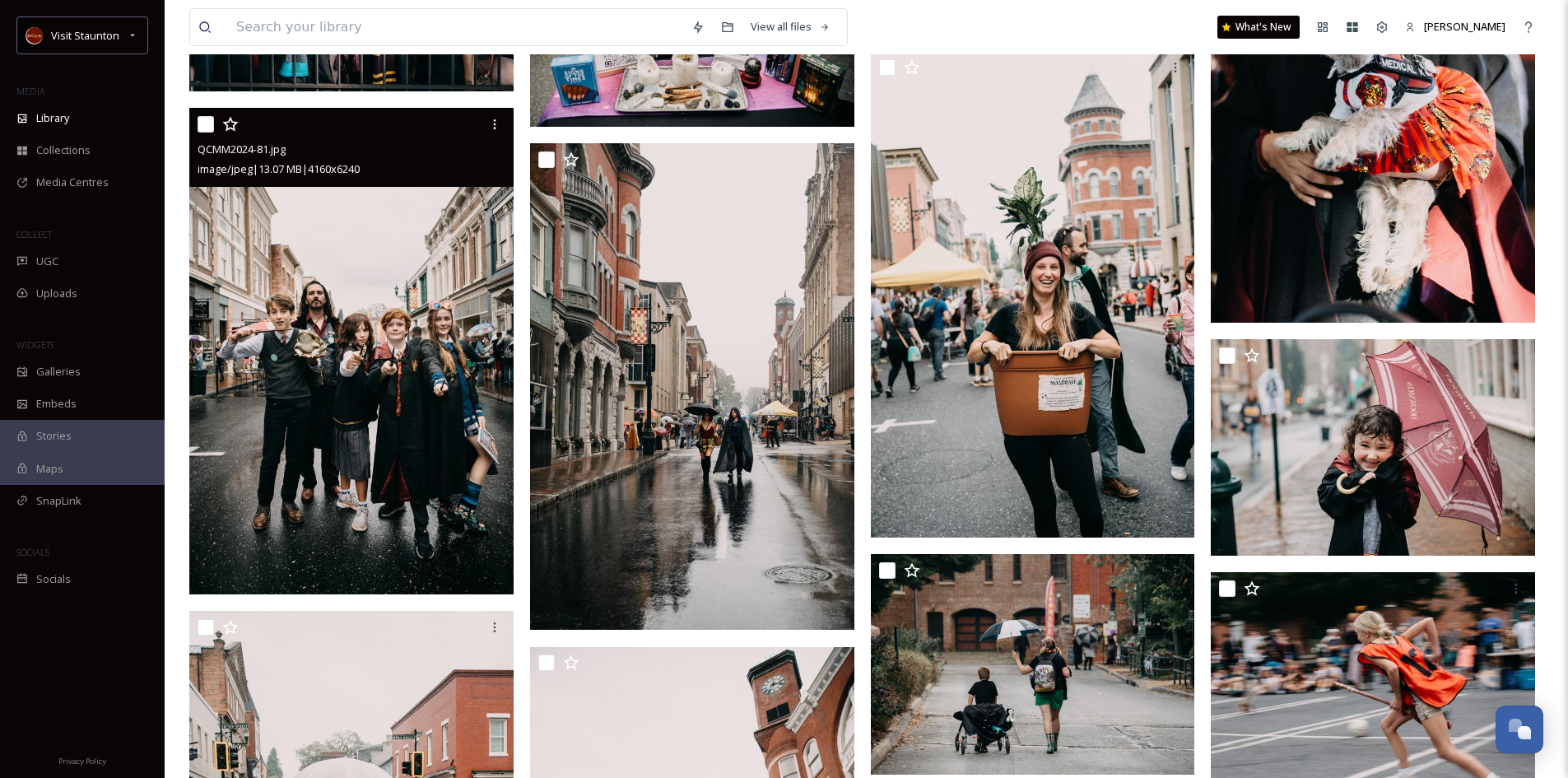
scroll to position [6669, 0]
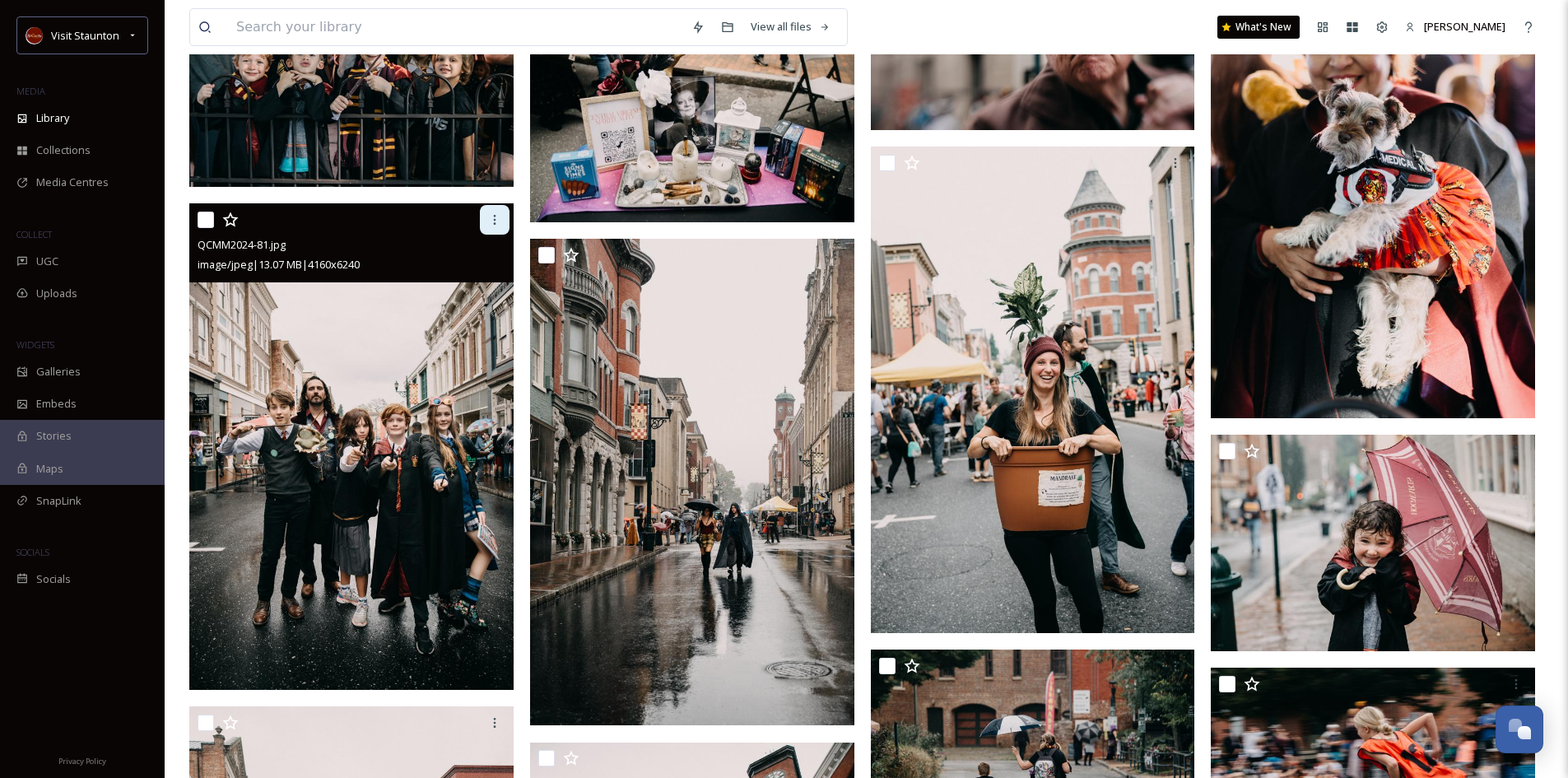
click at [493, 229] on div at bounding box center [495, 220] width 30 height 30
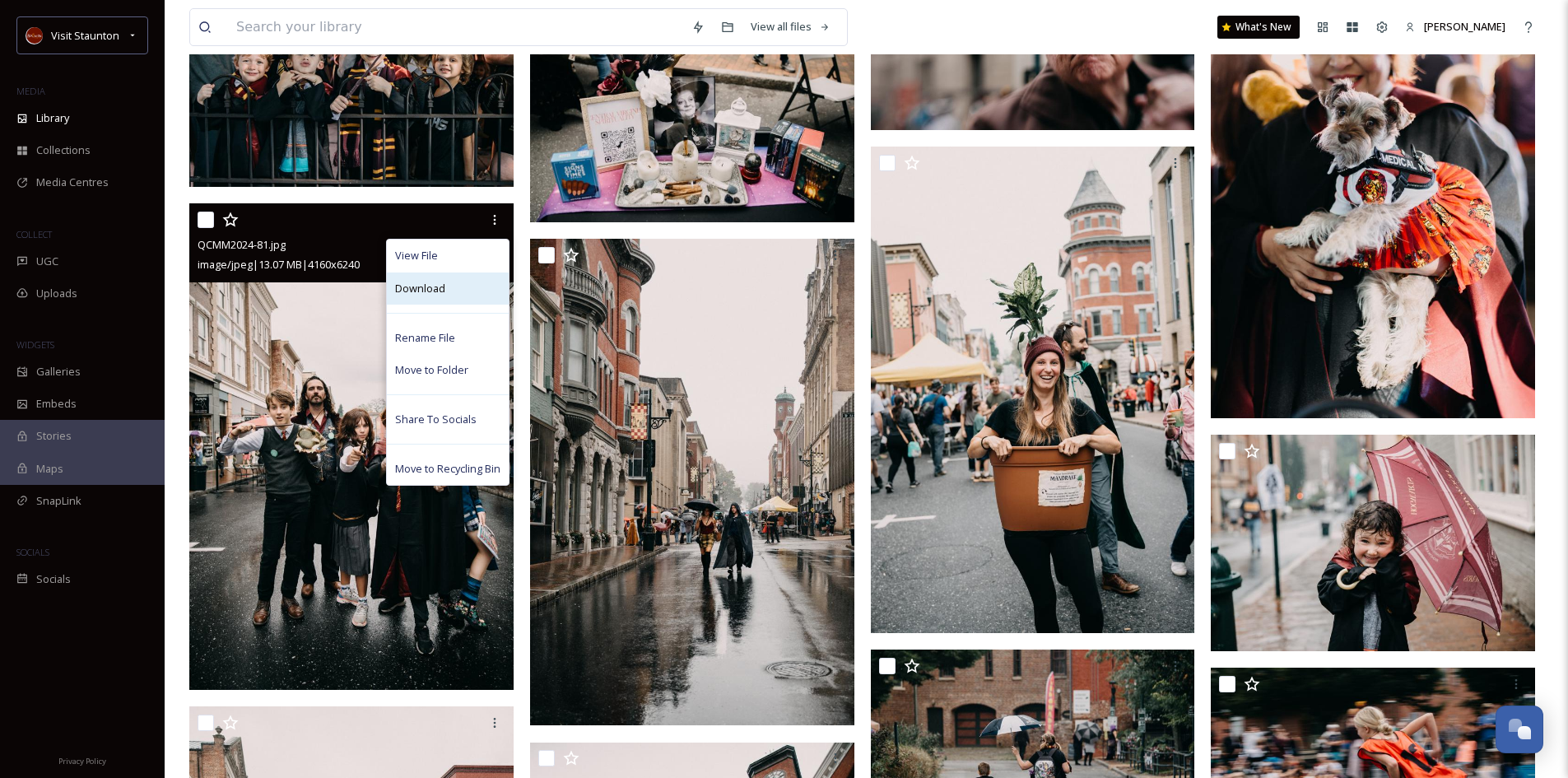
click at [442, 289] on span "Download" at bounding box center [420, 288] width 50 height 16
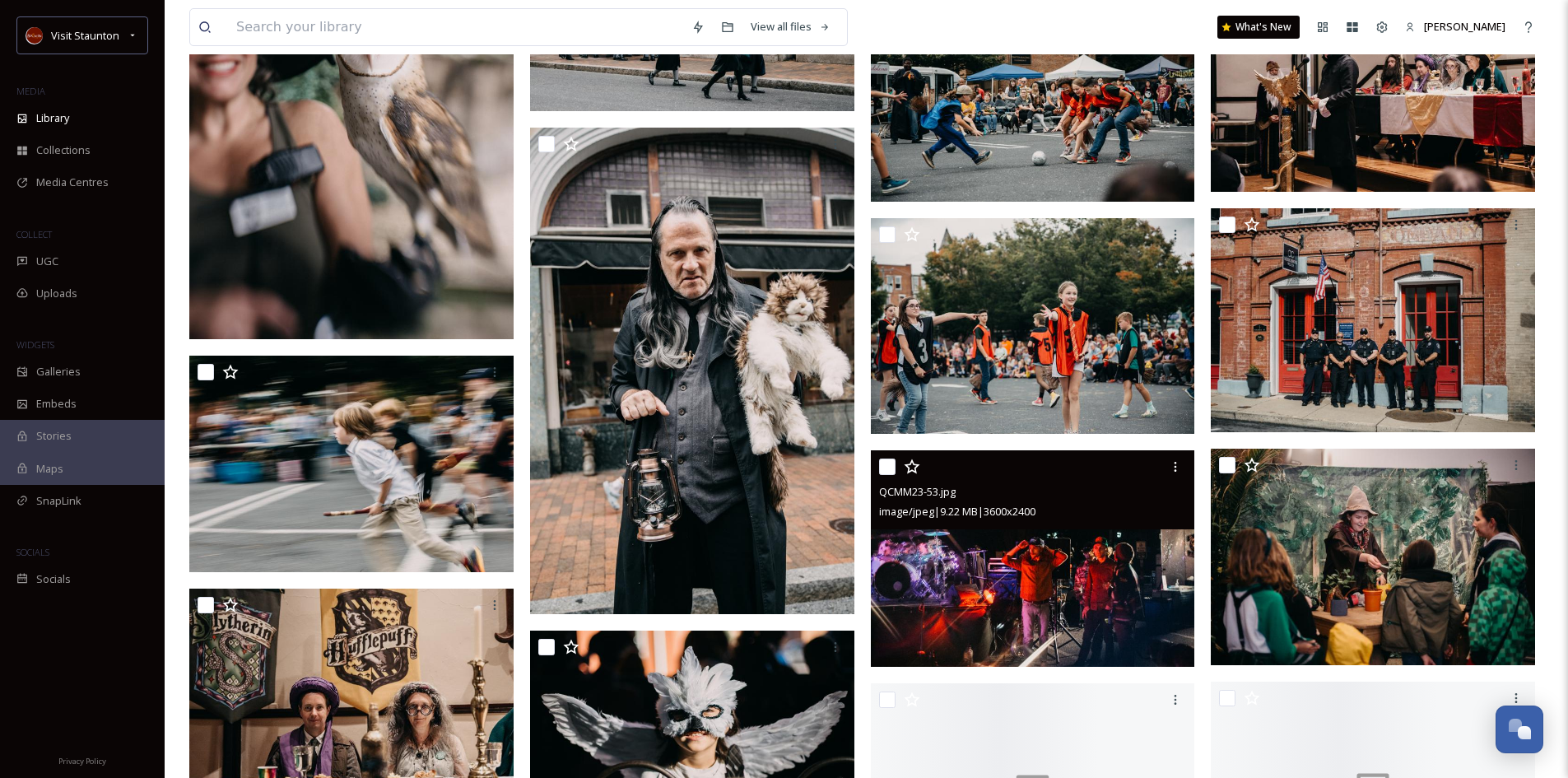
scroll to position [8563, 0]
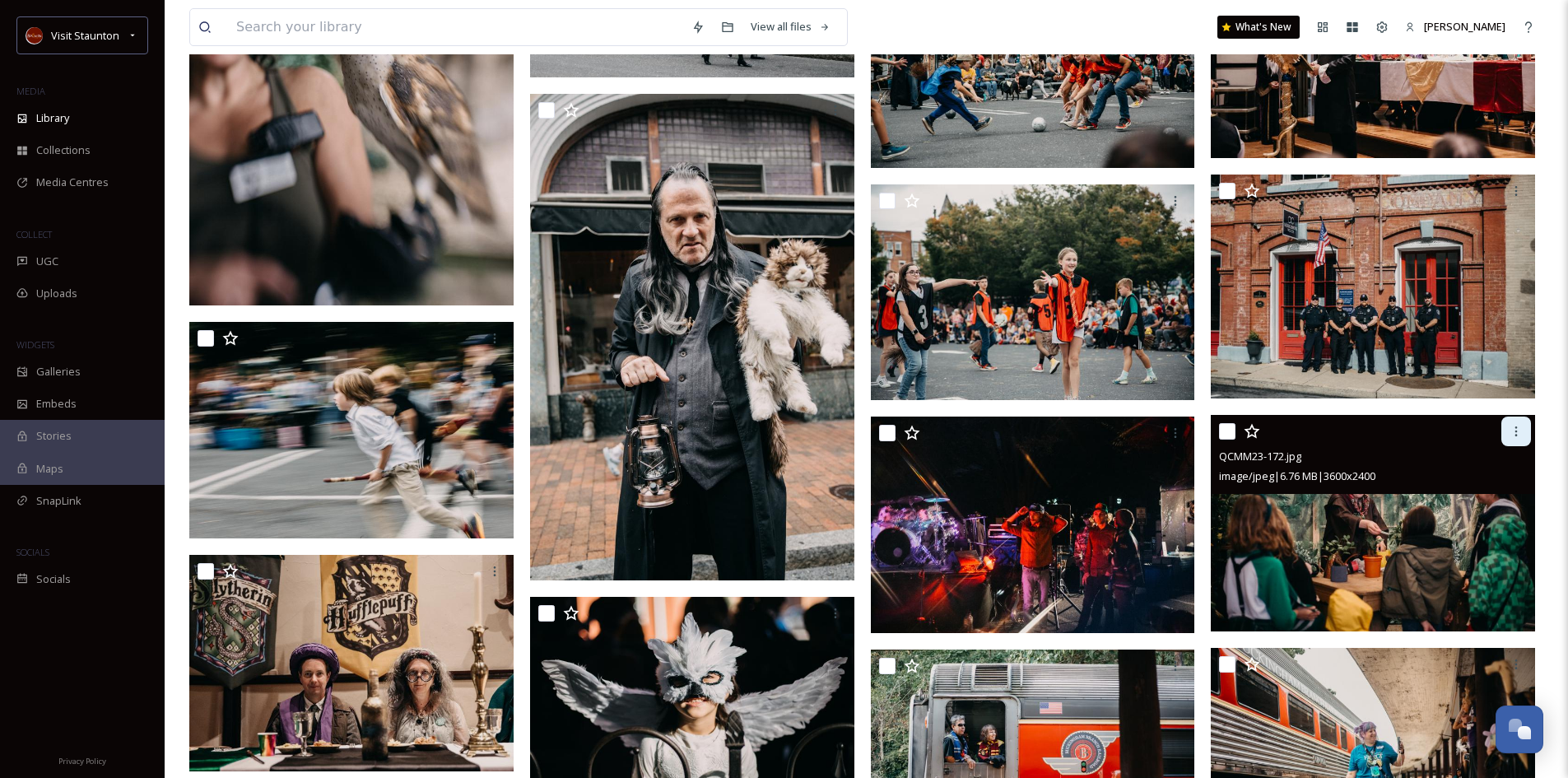
click at [1514, 432] on icon at bounding box center [1516, 431] width 13 height 13
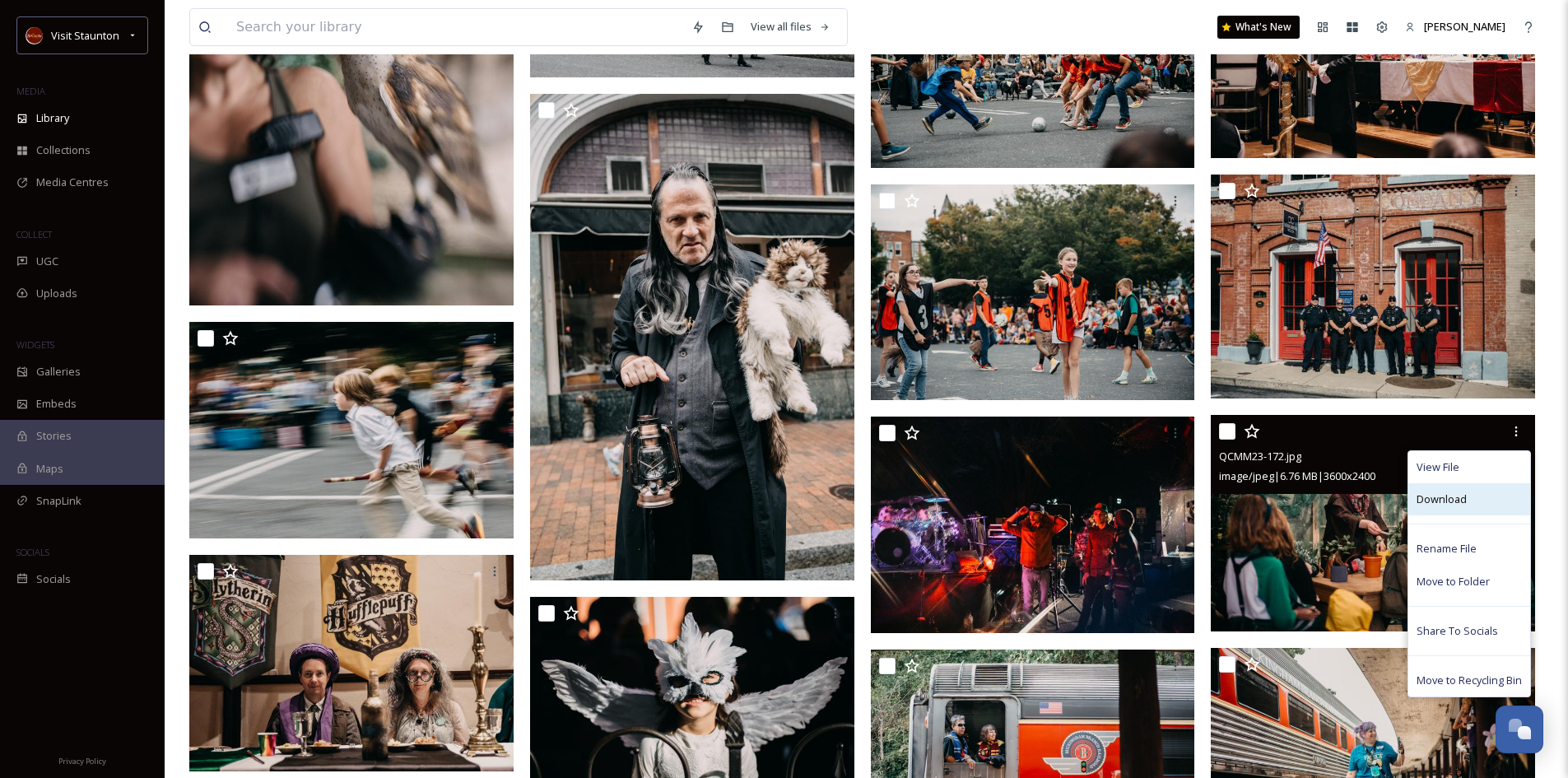
click at [1427, 502] on span "Download" at bounding box center [1441, 499] width 50 height 16
